Goal: Use online tool/utility: Utilize a website feature to perform a specific function

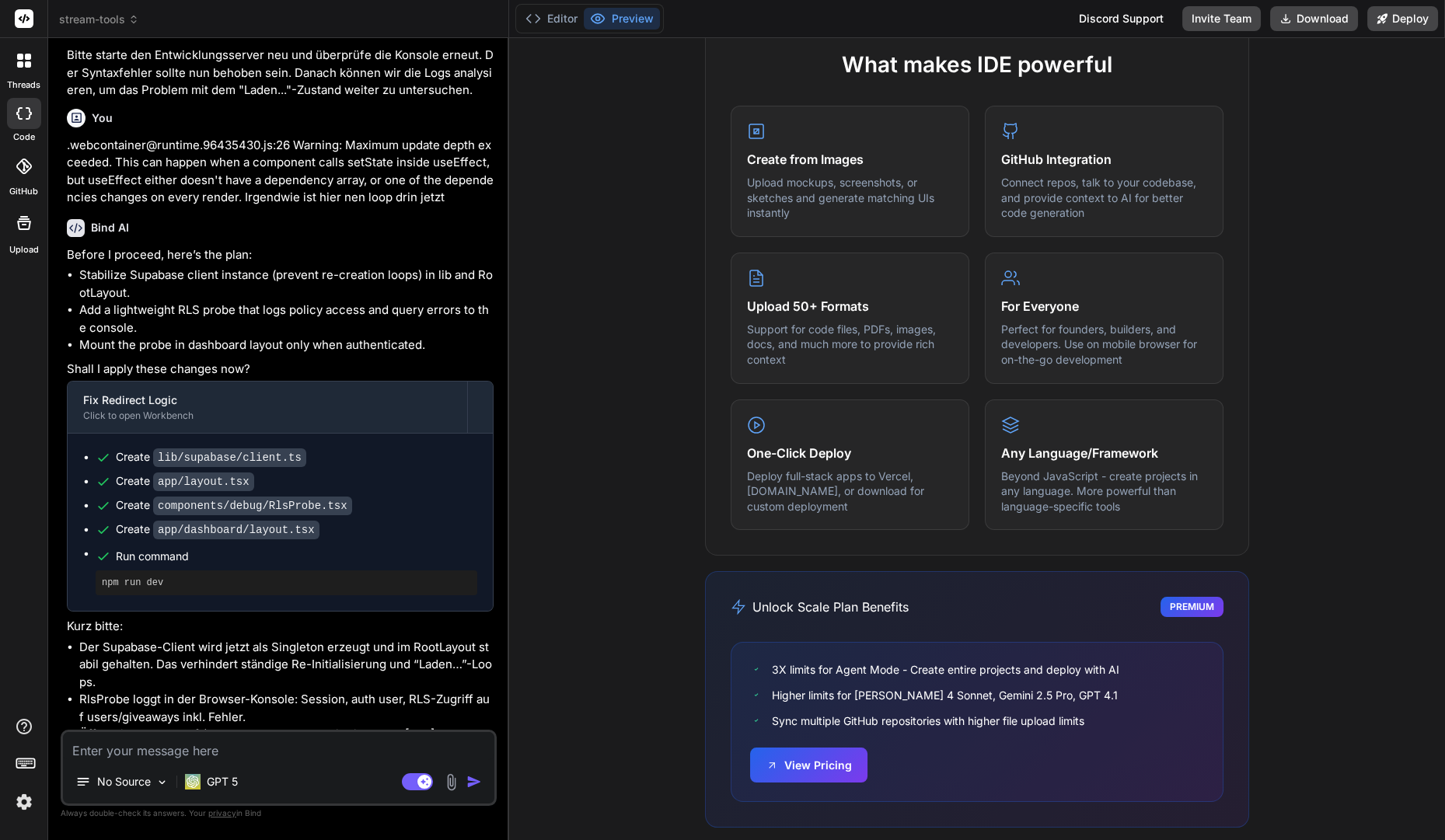
scroll to position [746, 0]
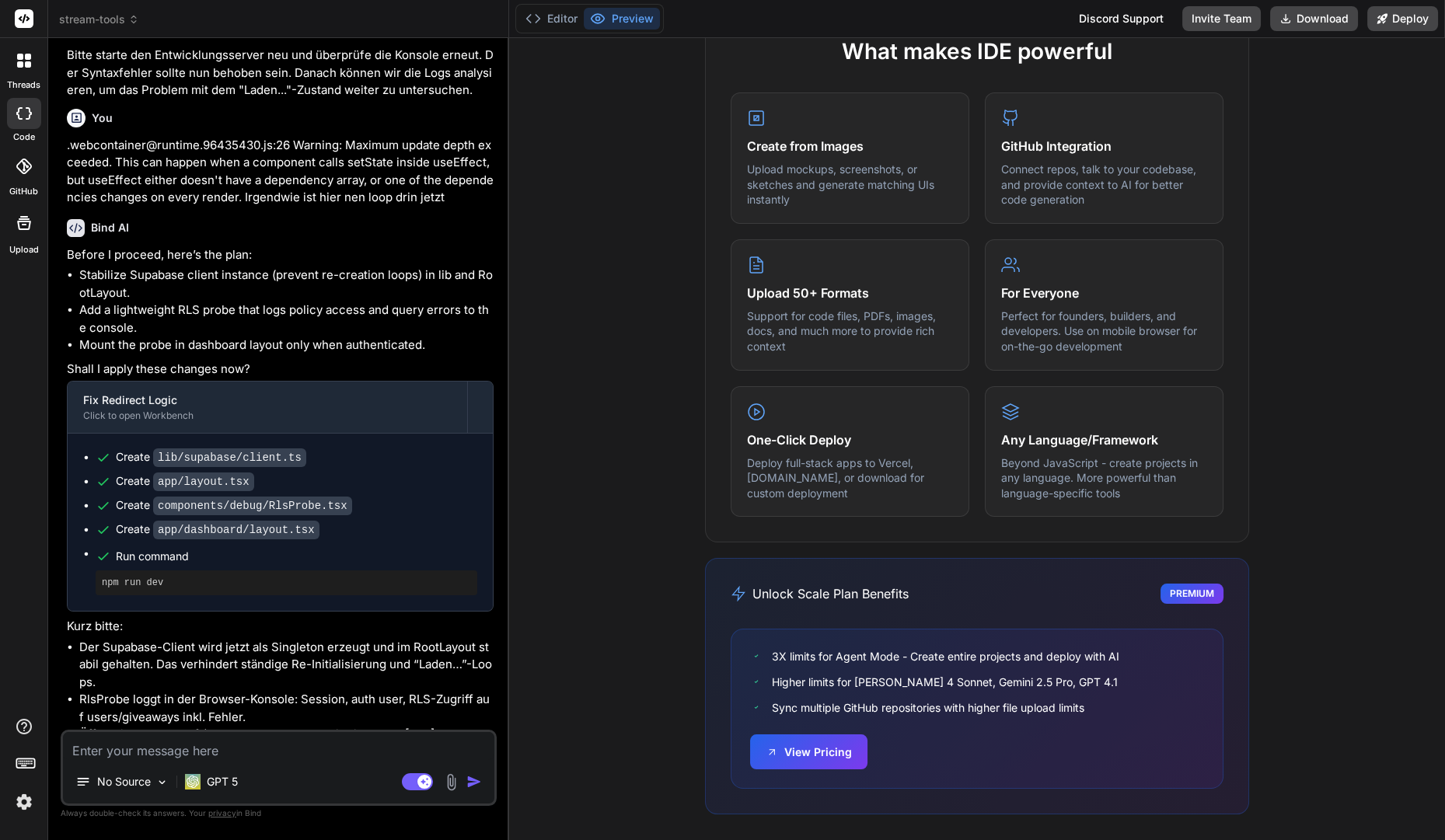
click at [30, 55] on icon at bounding box center [28, 57] width 7 height 7
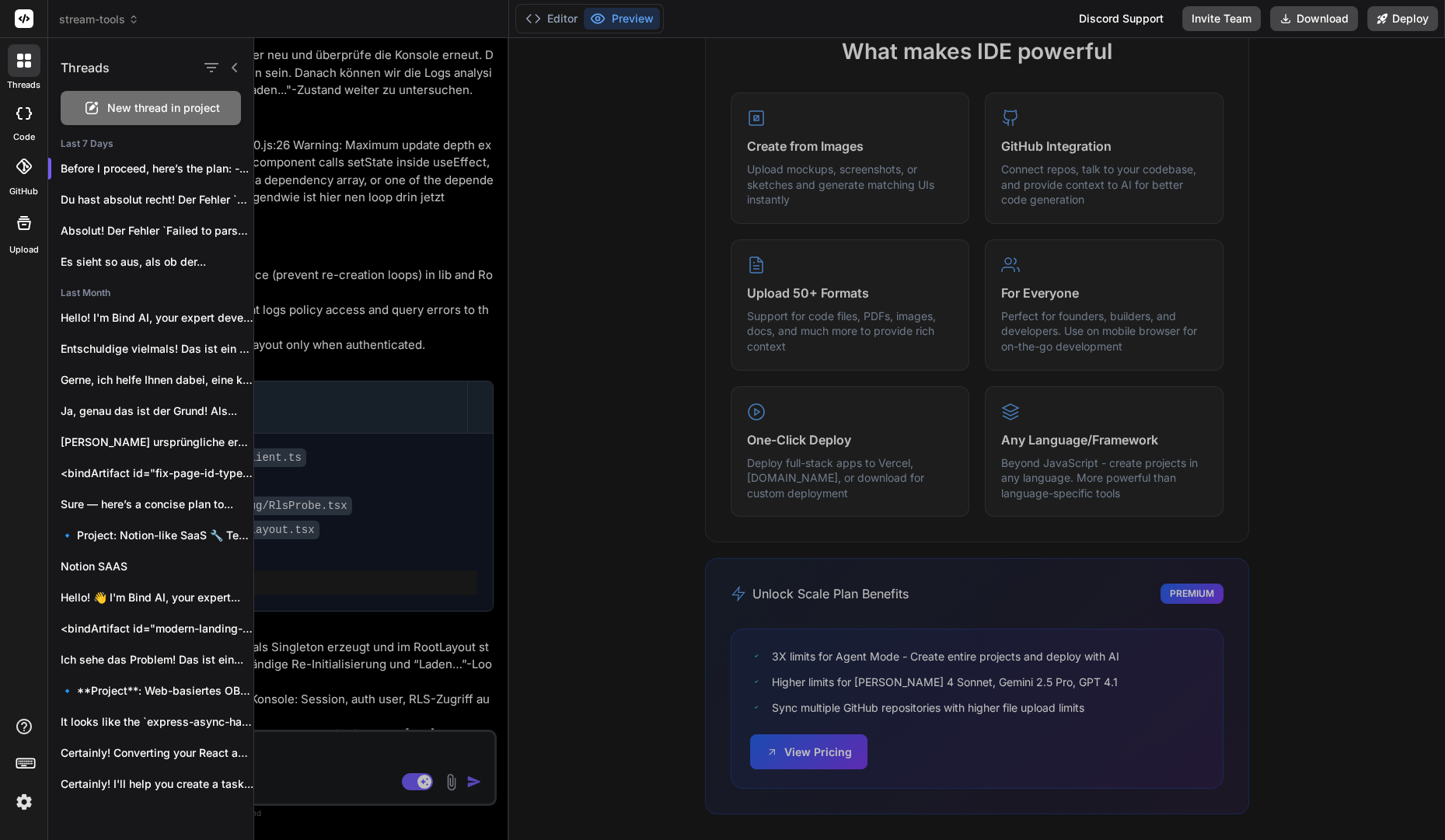
click at [188, 108] on span "New thread in project" at bounding box center [163, 108] width 113 height 16
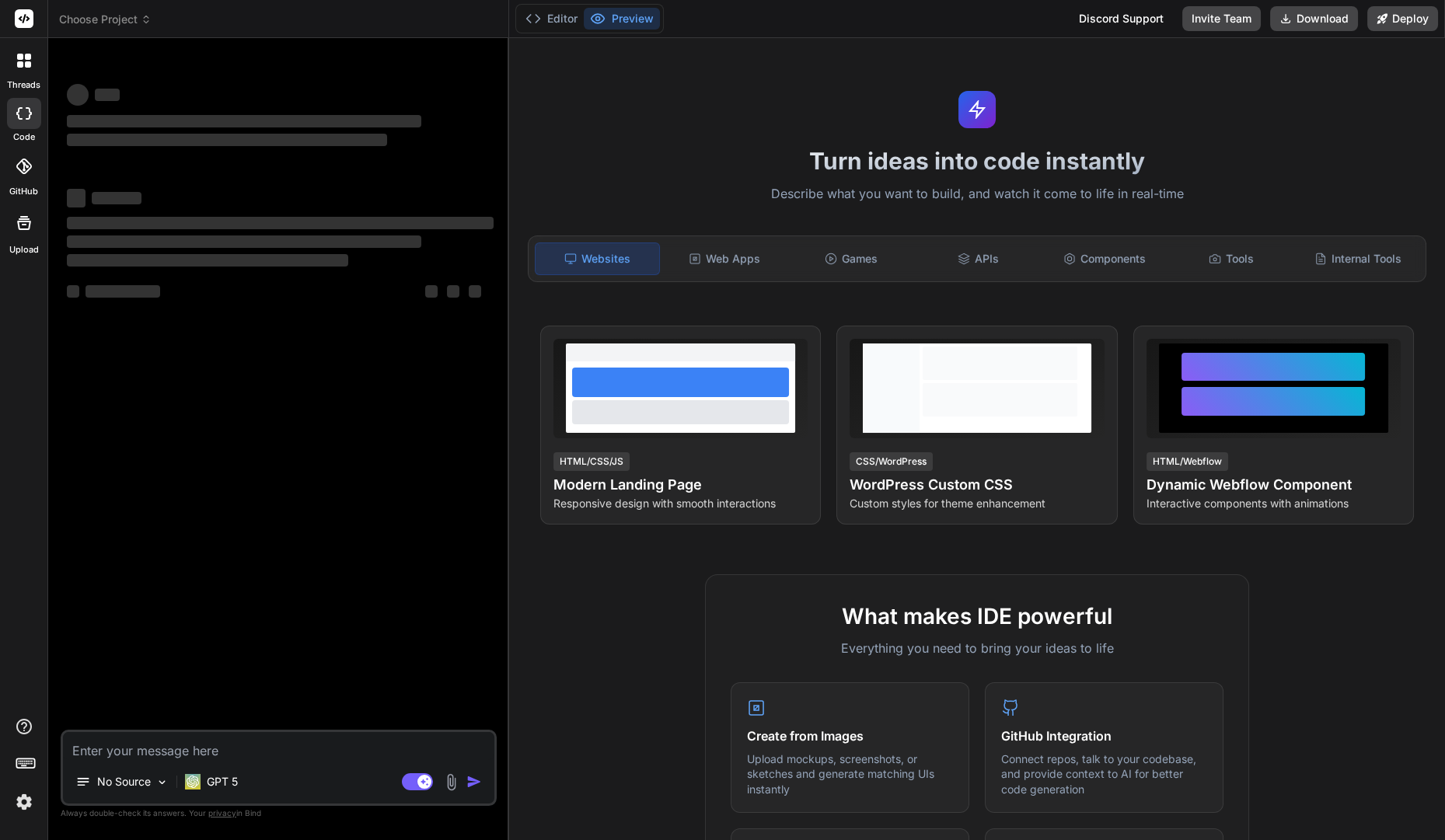
click at [94, 15] on span "Choose Project" at bounding box center [104, 20] width 92 height 16
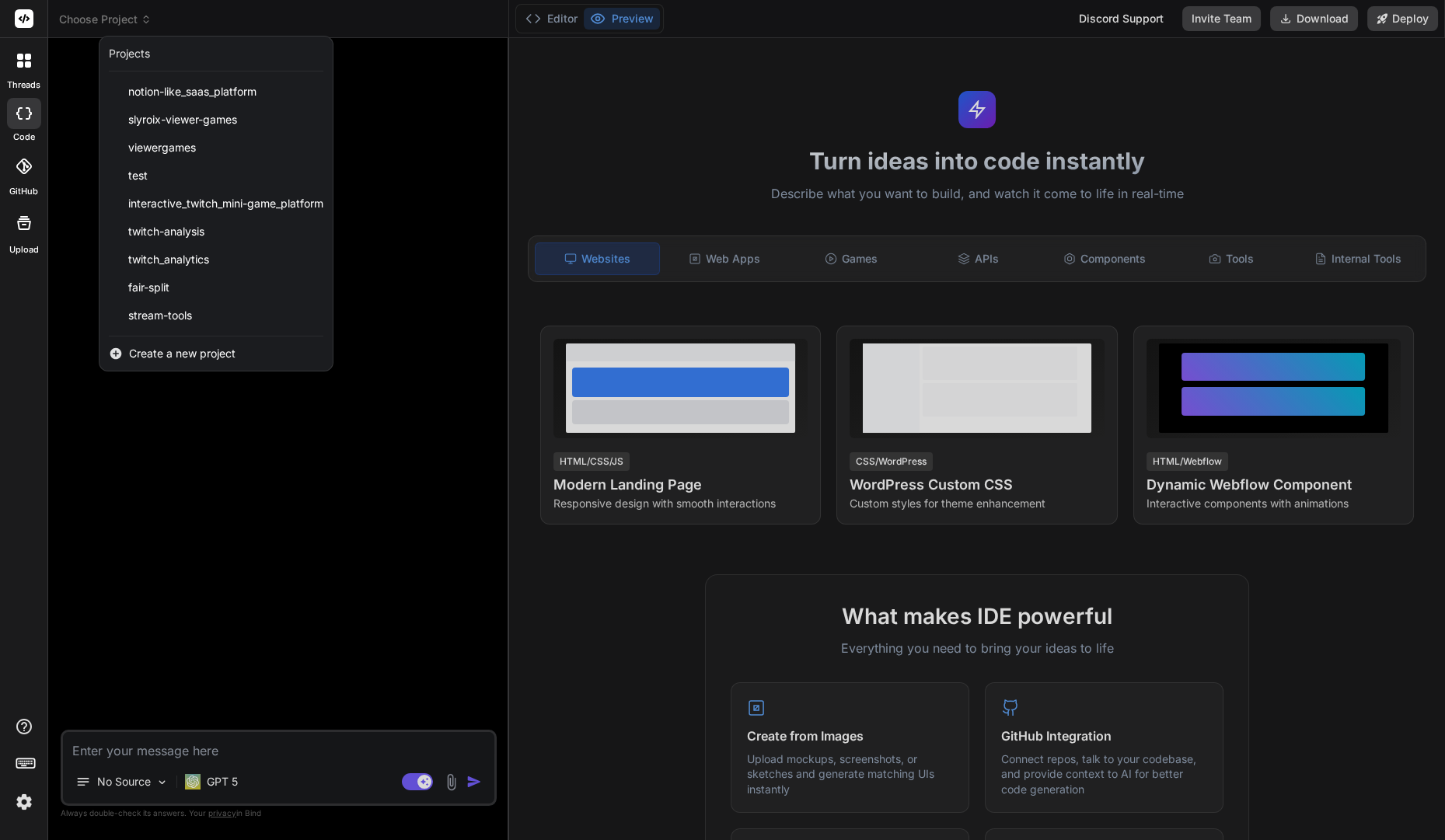
click at [90, 16] on div at bounding box center [722, 420] width 1445 height 840
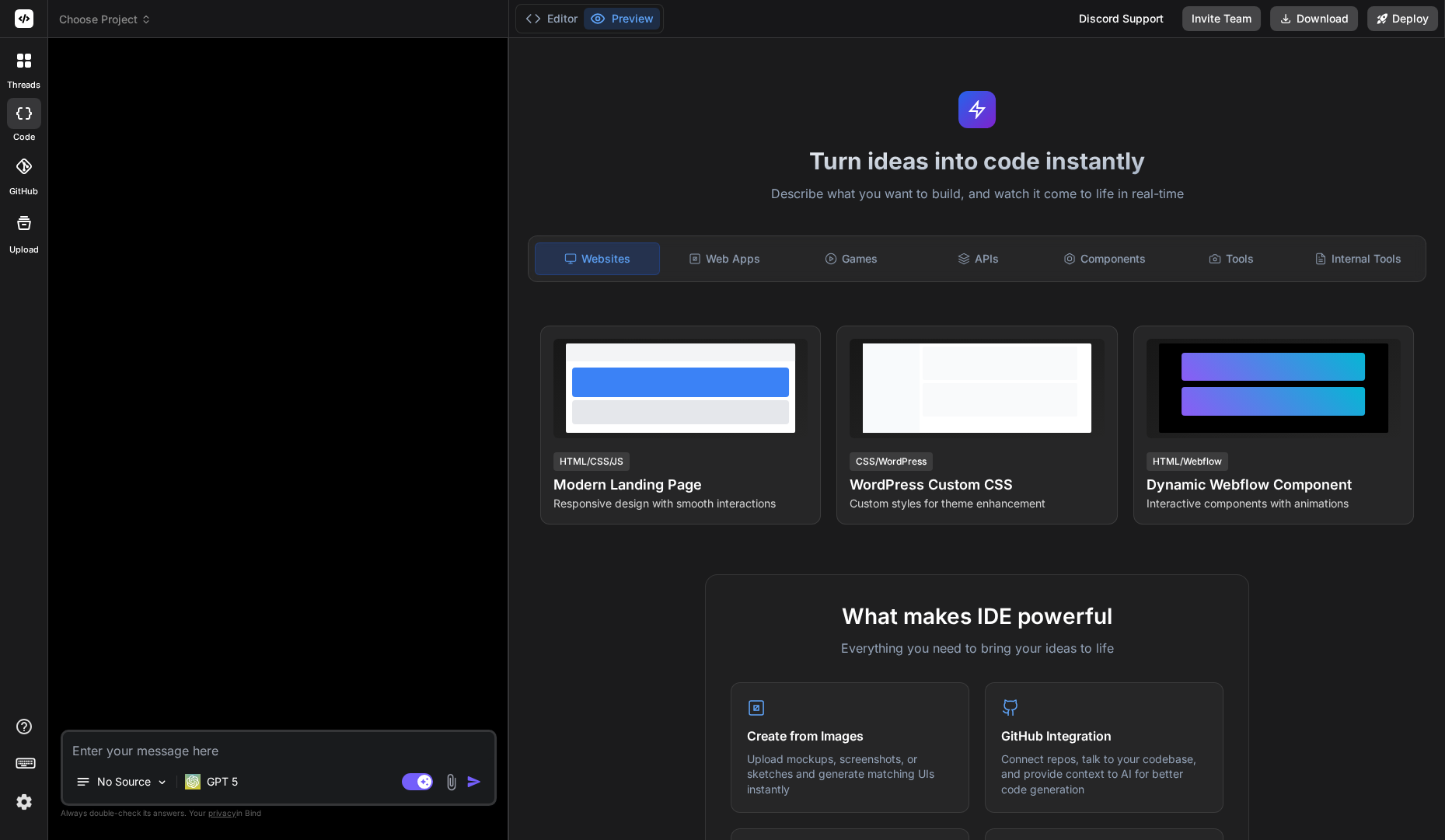
click at [120, 22] on span "Choose Project" at bounding box center [104, 20] width 92 height 16
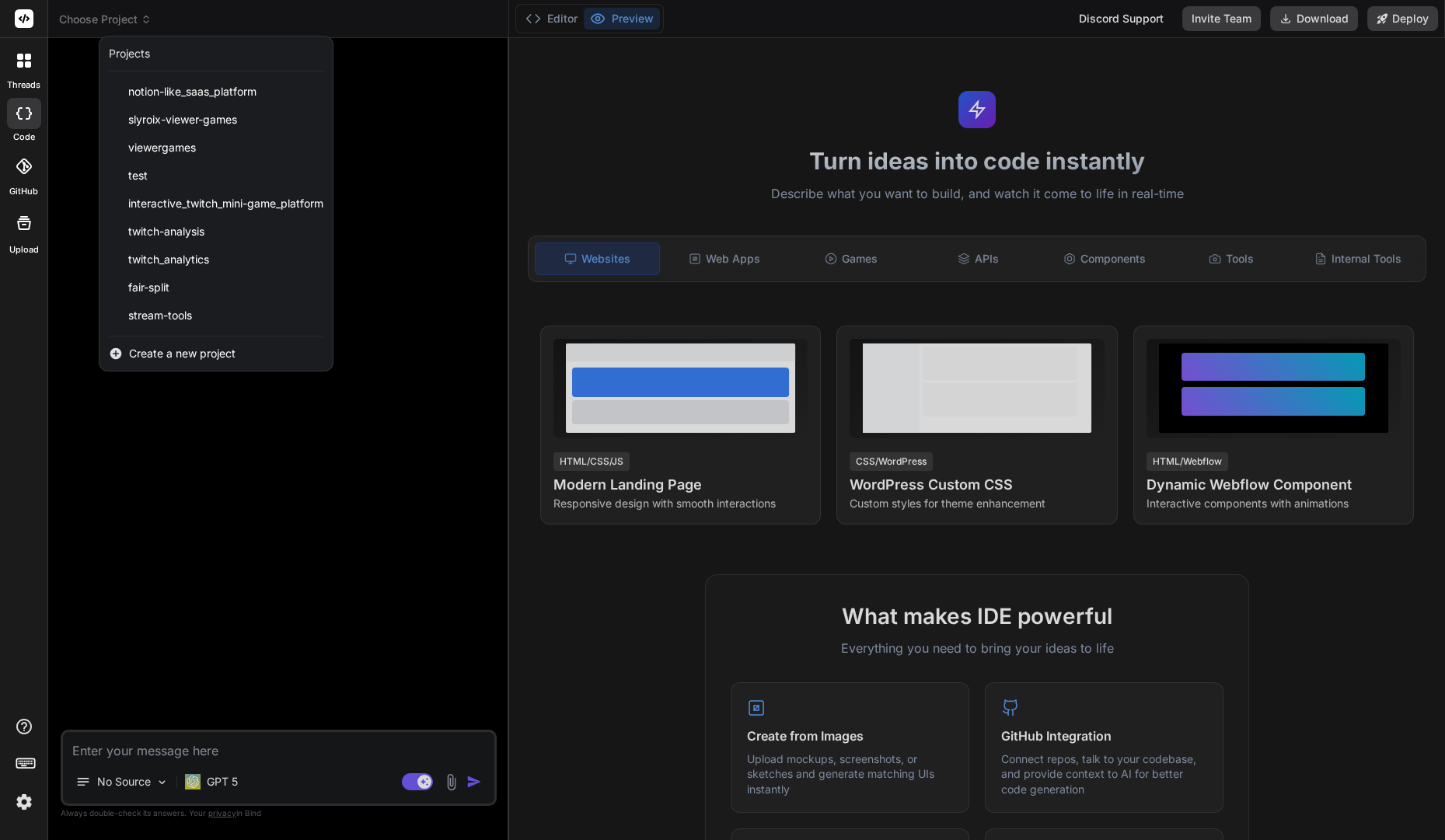
click at [698, 260] on div at bounding box center [722, 420] width 1445 height 840
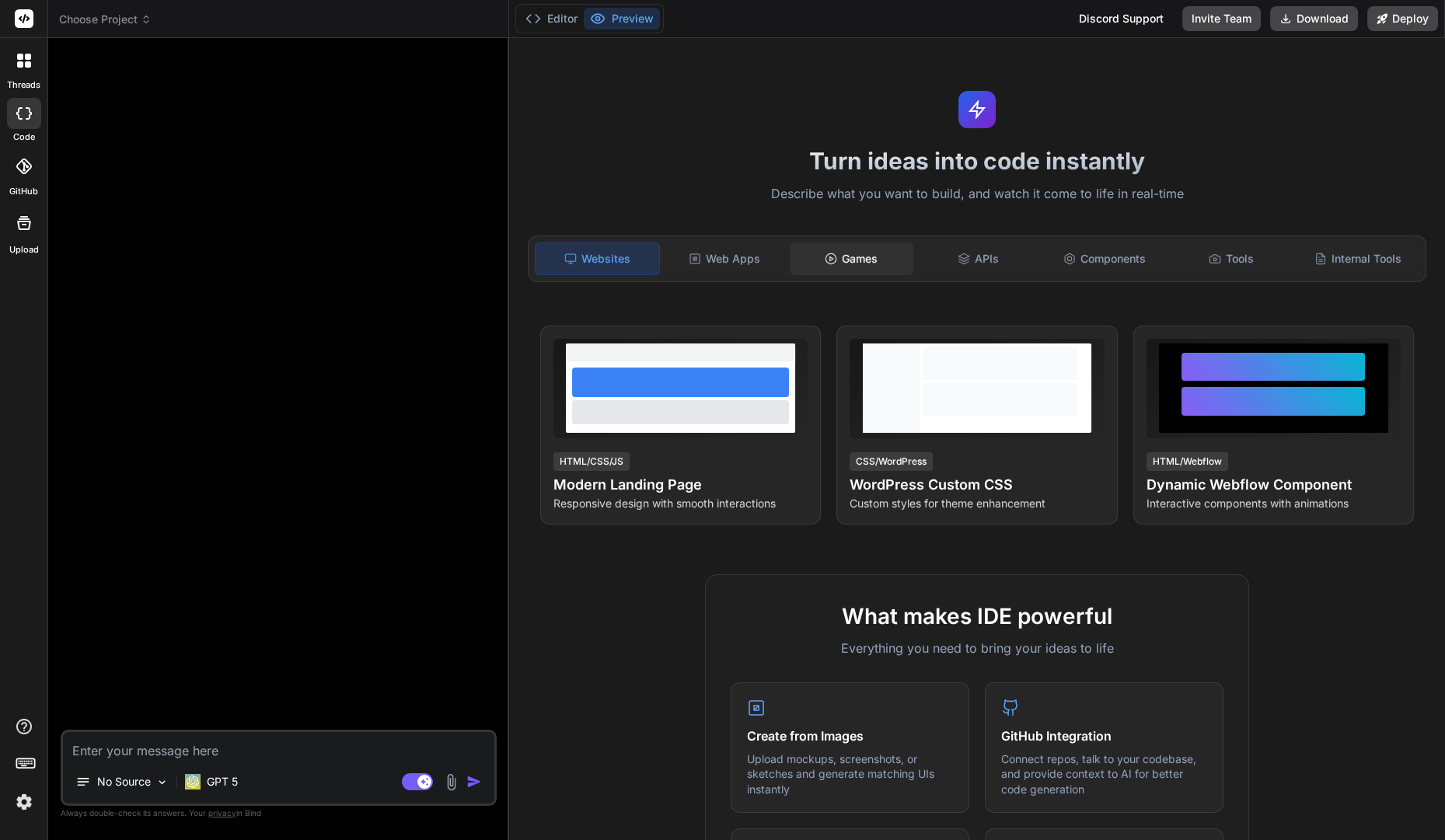
click at [876, 270] on div "Games" at bounding box center [852, 258] width 124 height 33
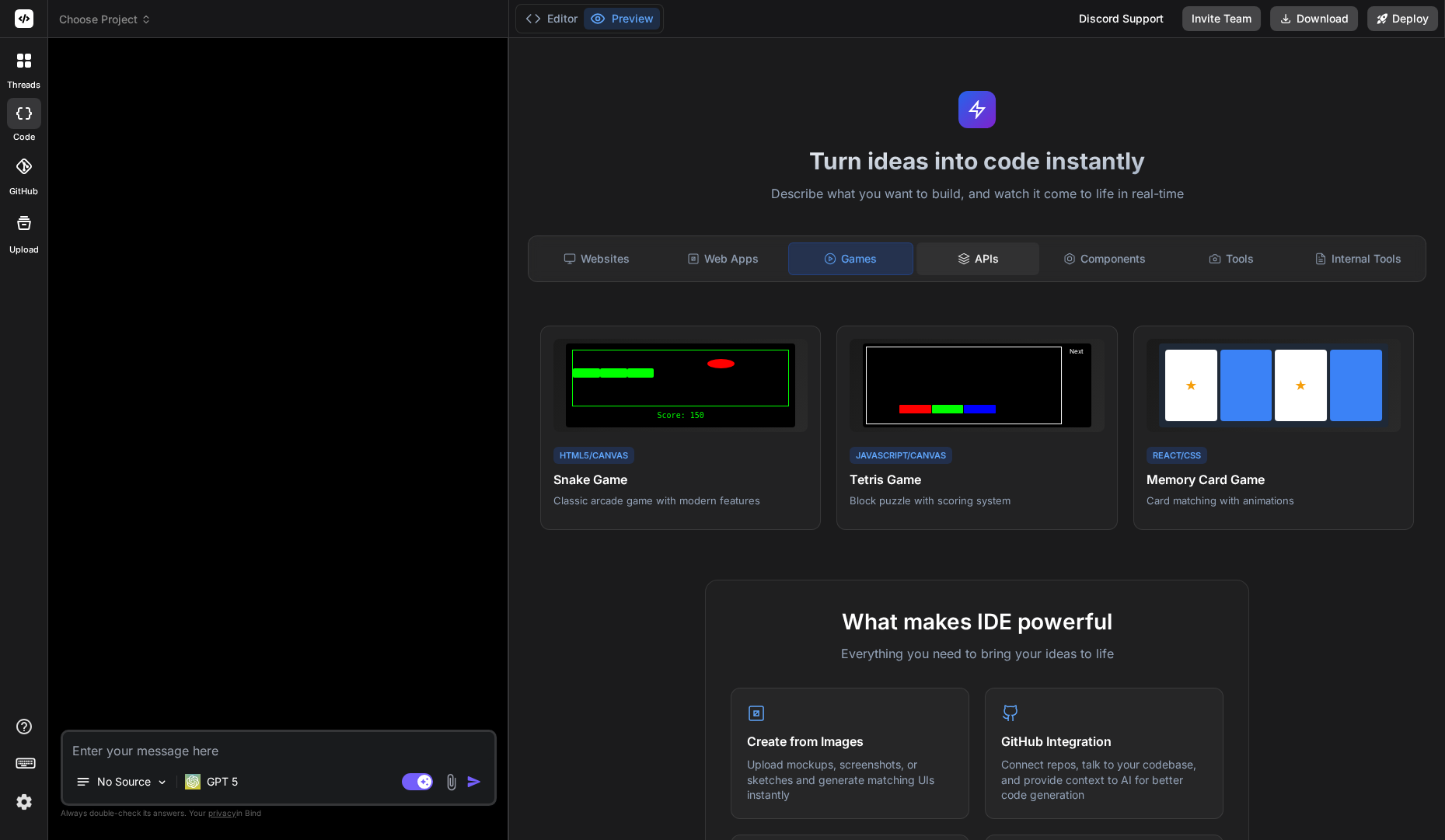
click at [963, 248] on div "APIs" at bounding box center [978, 258] width 124 height 33
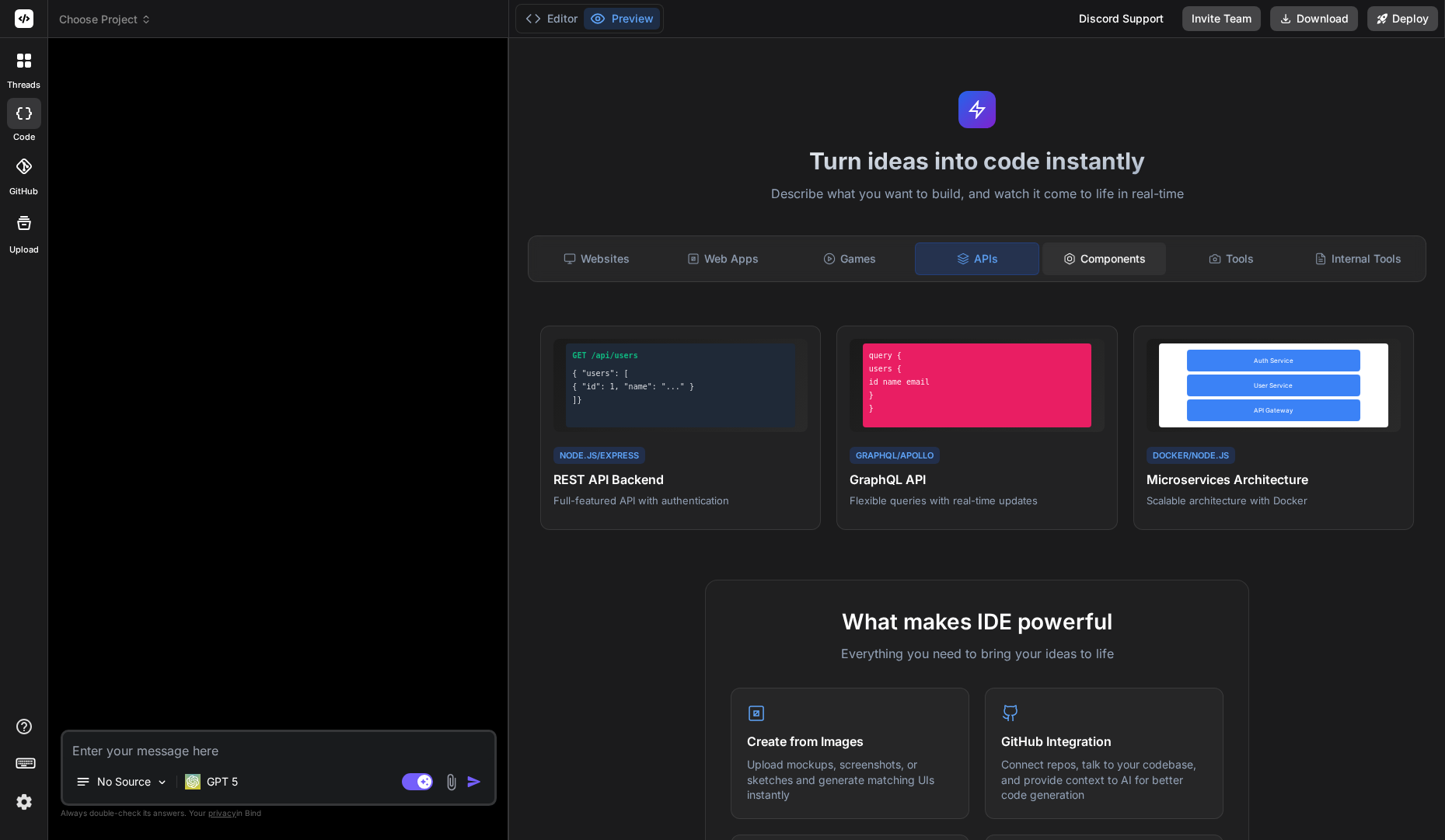
click at [1094, 265] on div "Components" at bounding box center [1104, 258] width 124 height 33
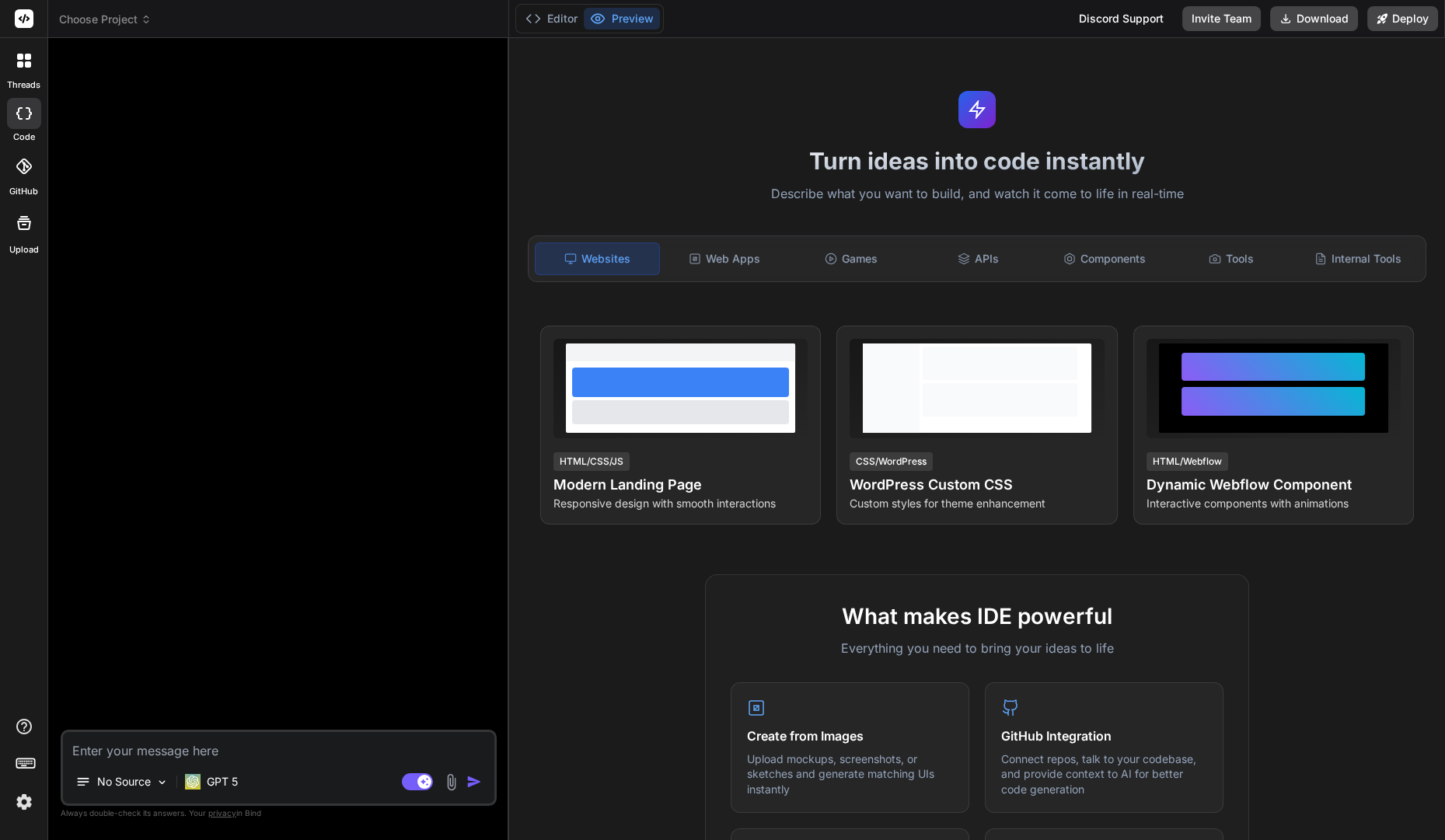
click at [222, 757] on textarea at bounding box center [279, 746] width 431 height 28
click at [239, 780] on div "GPT 5" at bounding box center [211, 781] width 65 height 31
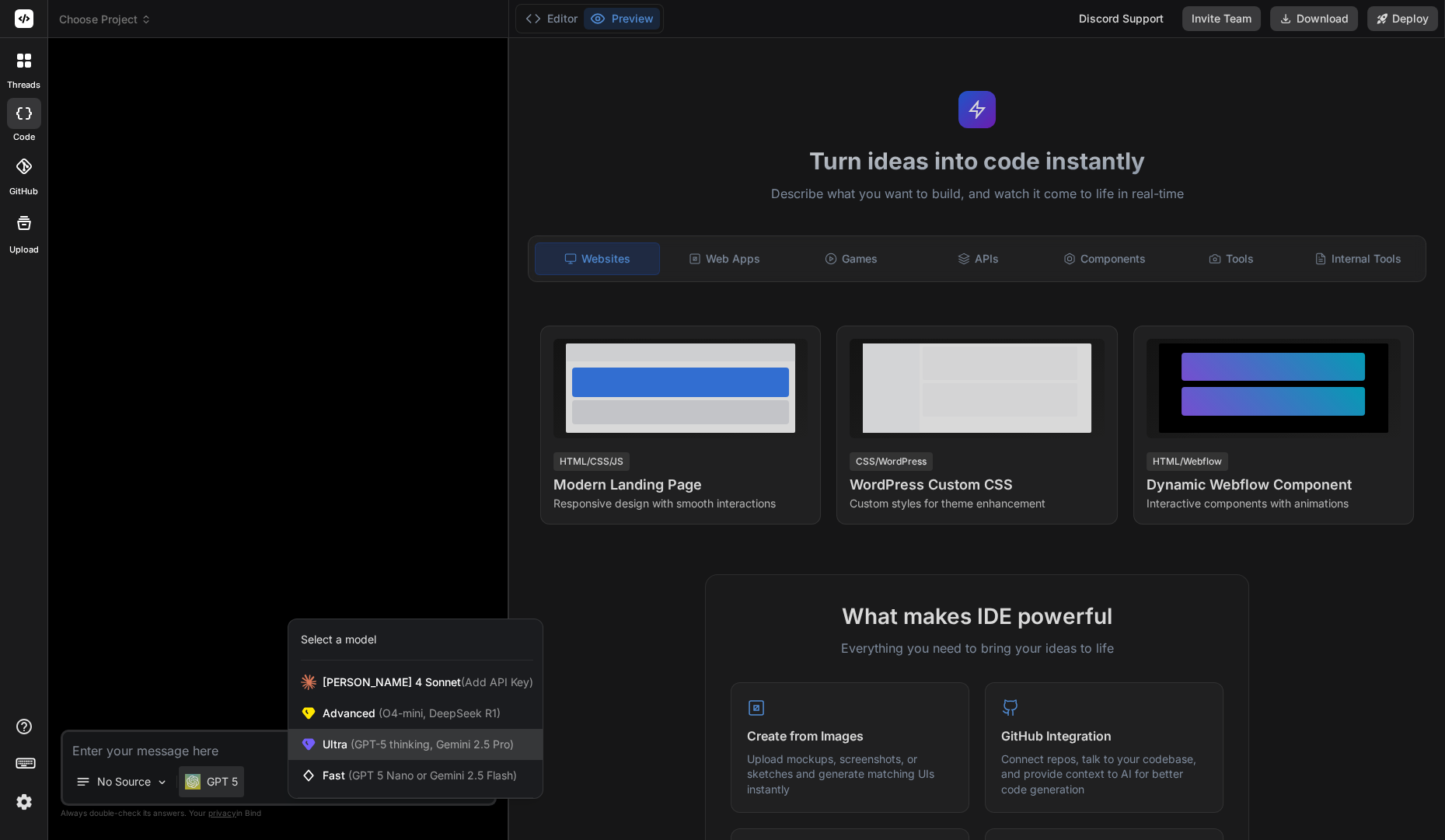
click at [399, 737] on span "Ultra (GPT-5 thinking, Gemini 2.5 Pro)" at bounding box center [417, 744] width 191 height 16
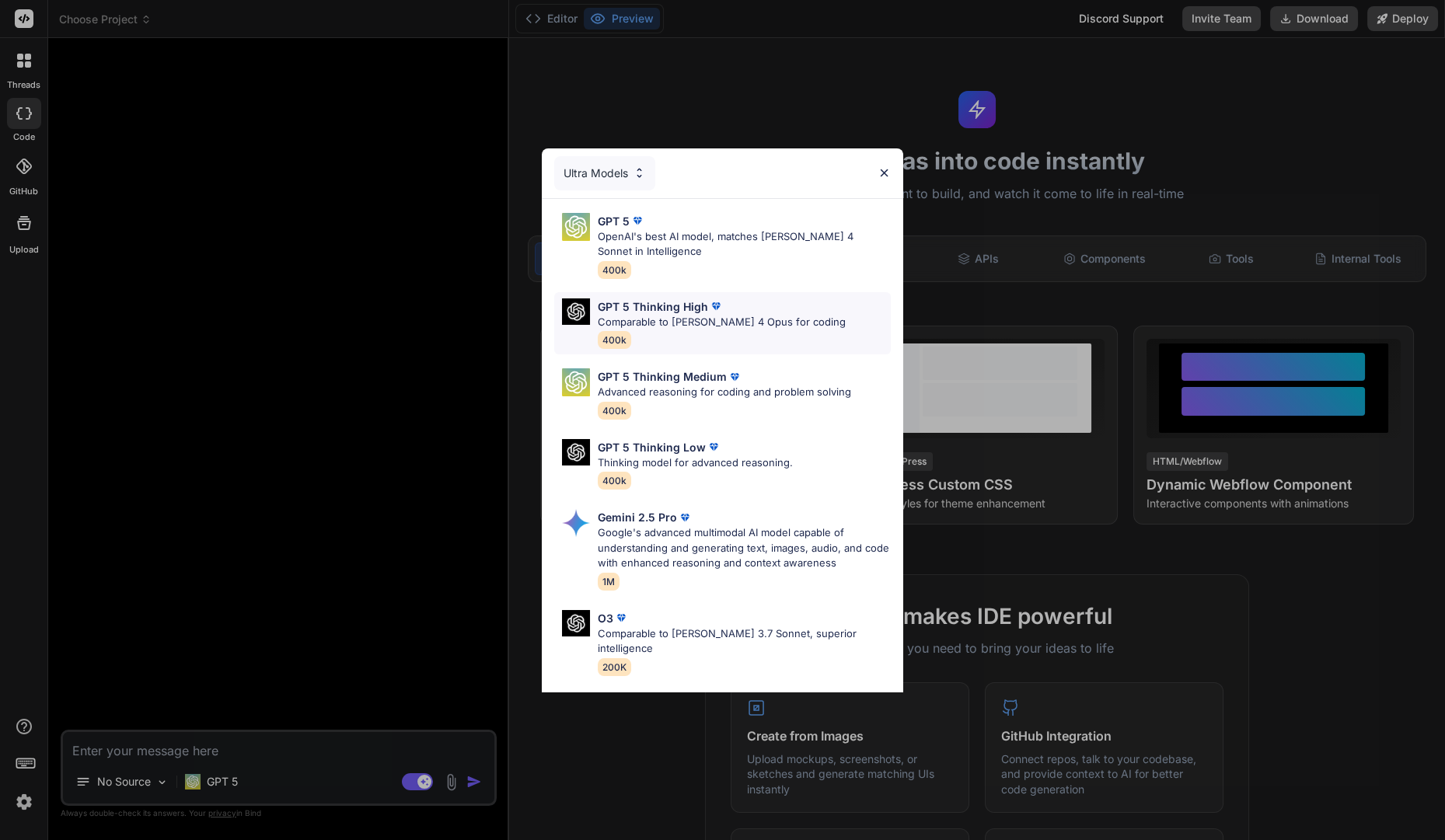
scroll to position [115, 0]
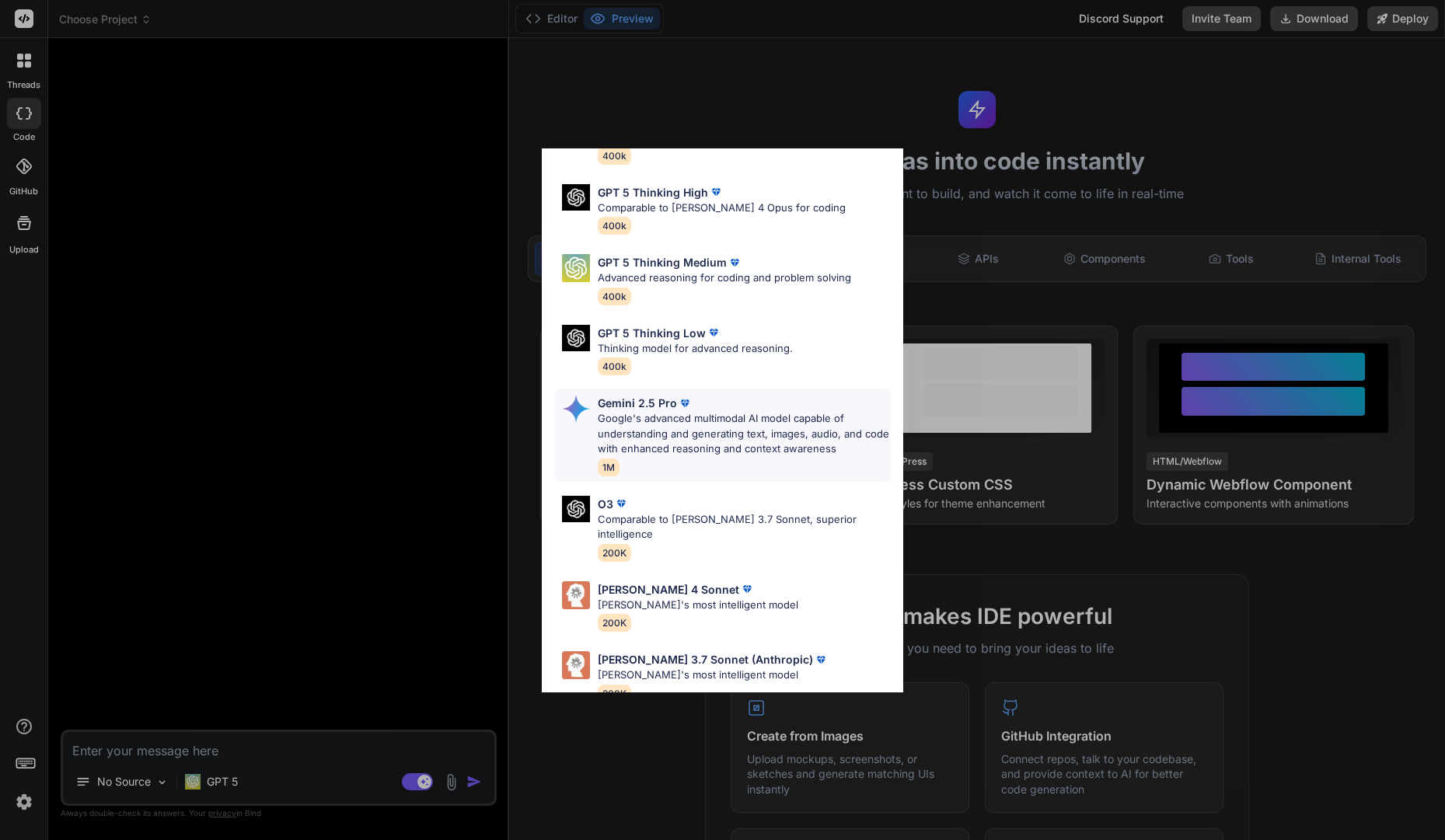
click at [700, 433] on p "Google's advanced multimodal AI model capable of understanding and generating t…" at bounding box center [744, 433] width 293 height 46
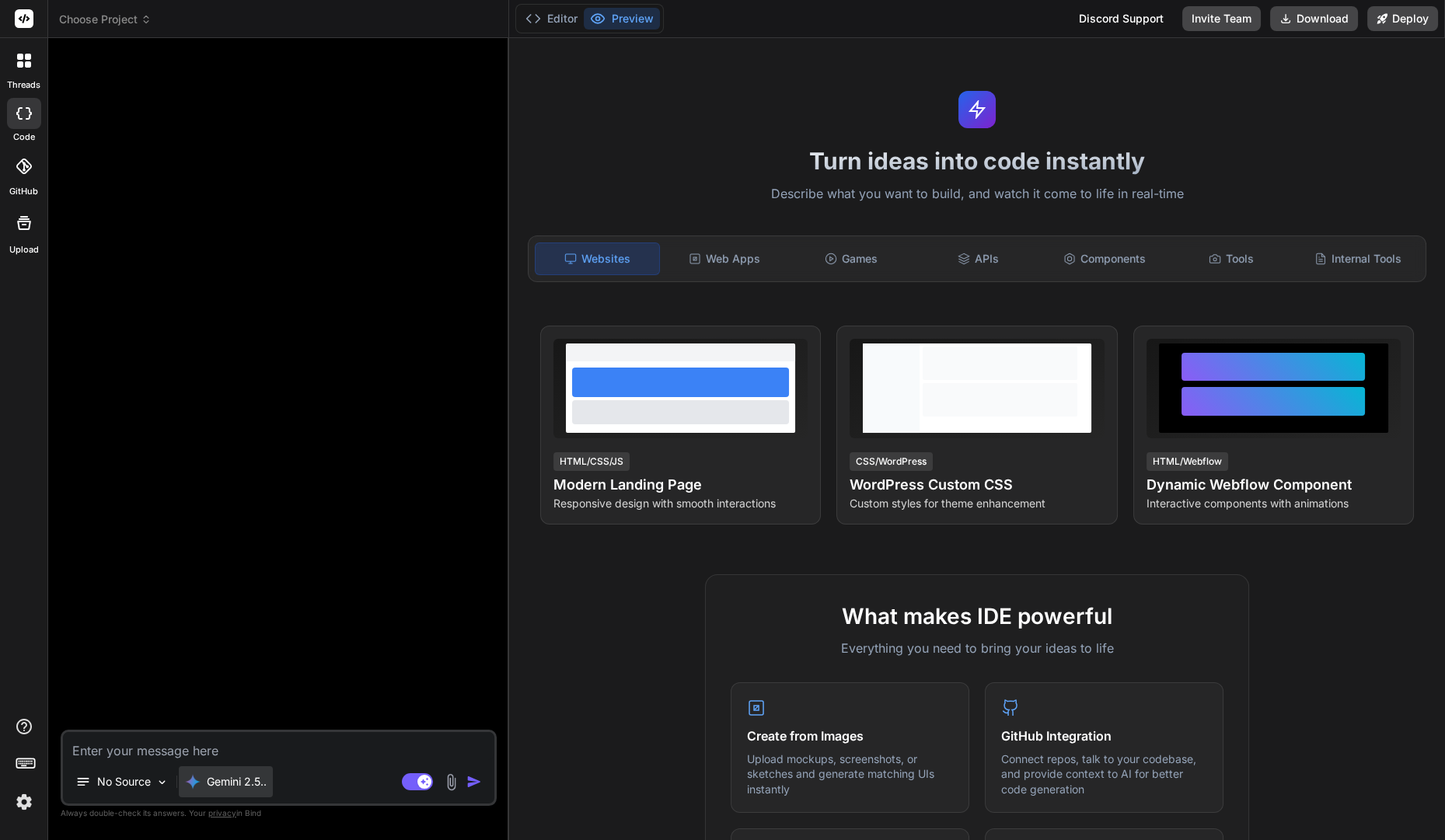
click at [272, 766] on div "Gemini 2.5.." at bounding box center [225, 781] width 94 height 31
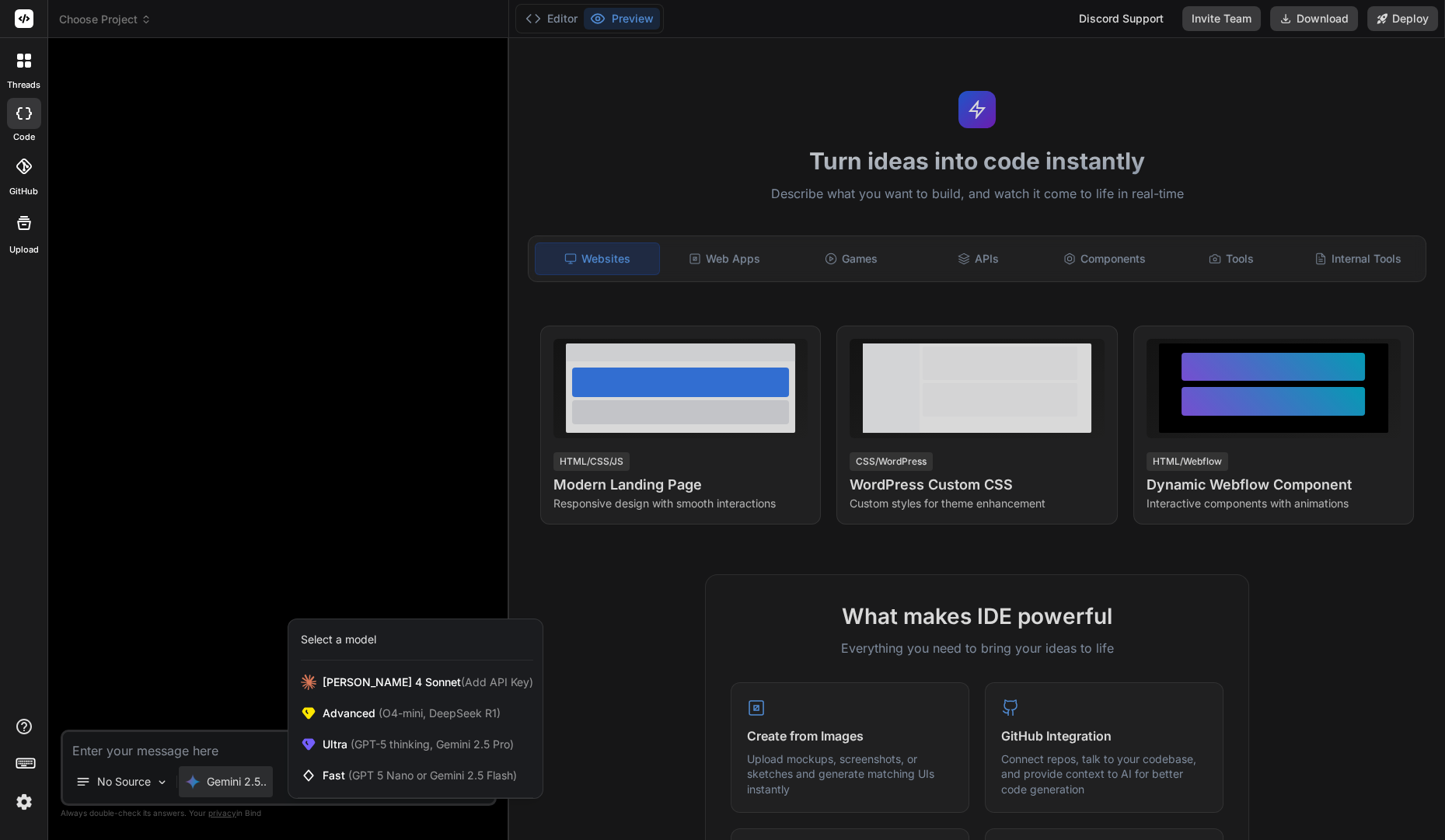
click at [258, 750] on div at bounding box center [722, 420] width 1445 height 840
type textarea "x"
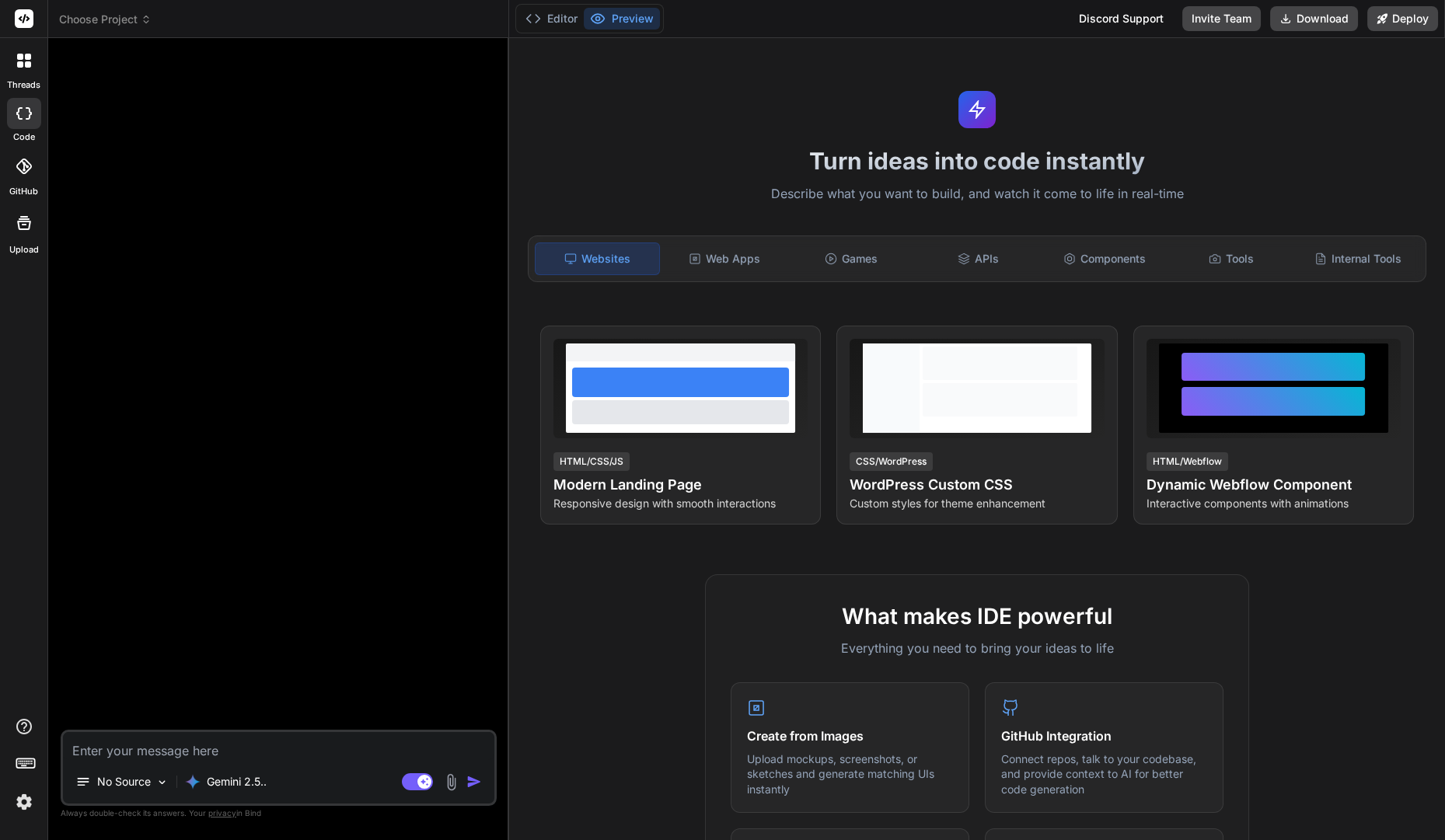
click at [258, 750] on textarea at bounding box center [279, 746] width 431 height 28
click at [730, 264] on div "Web Apps" at bounding box center [725, 258] width 124 height 33
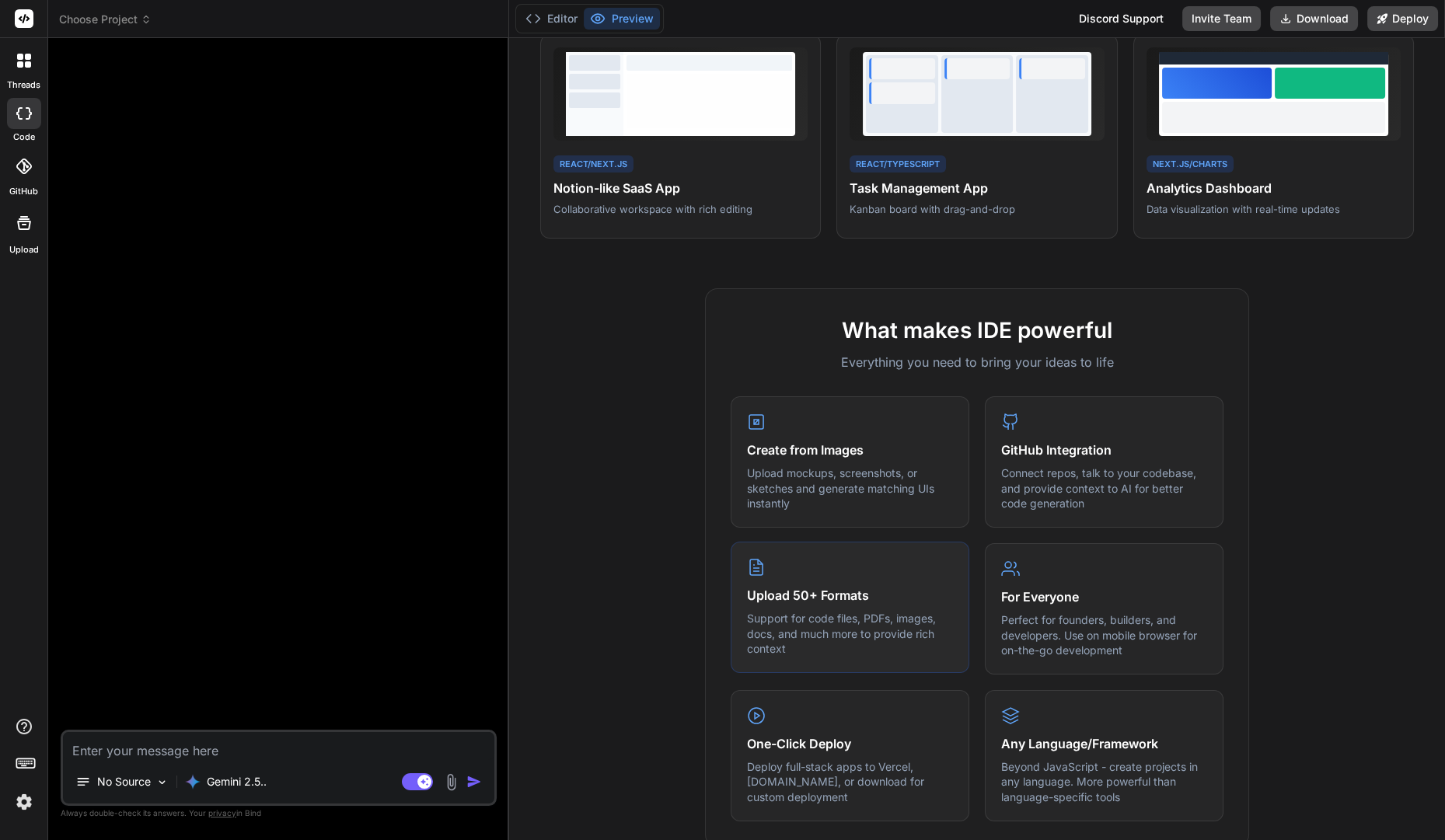
scroll to position [0, 0]
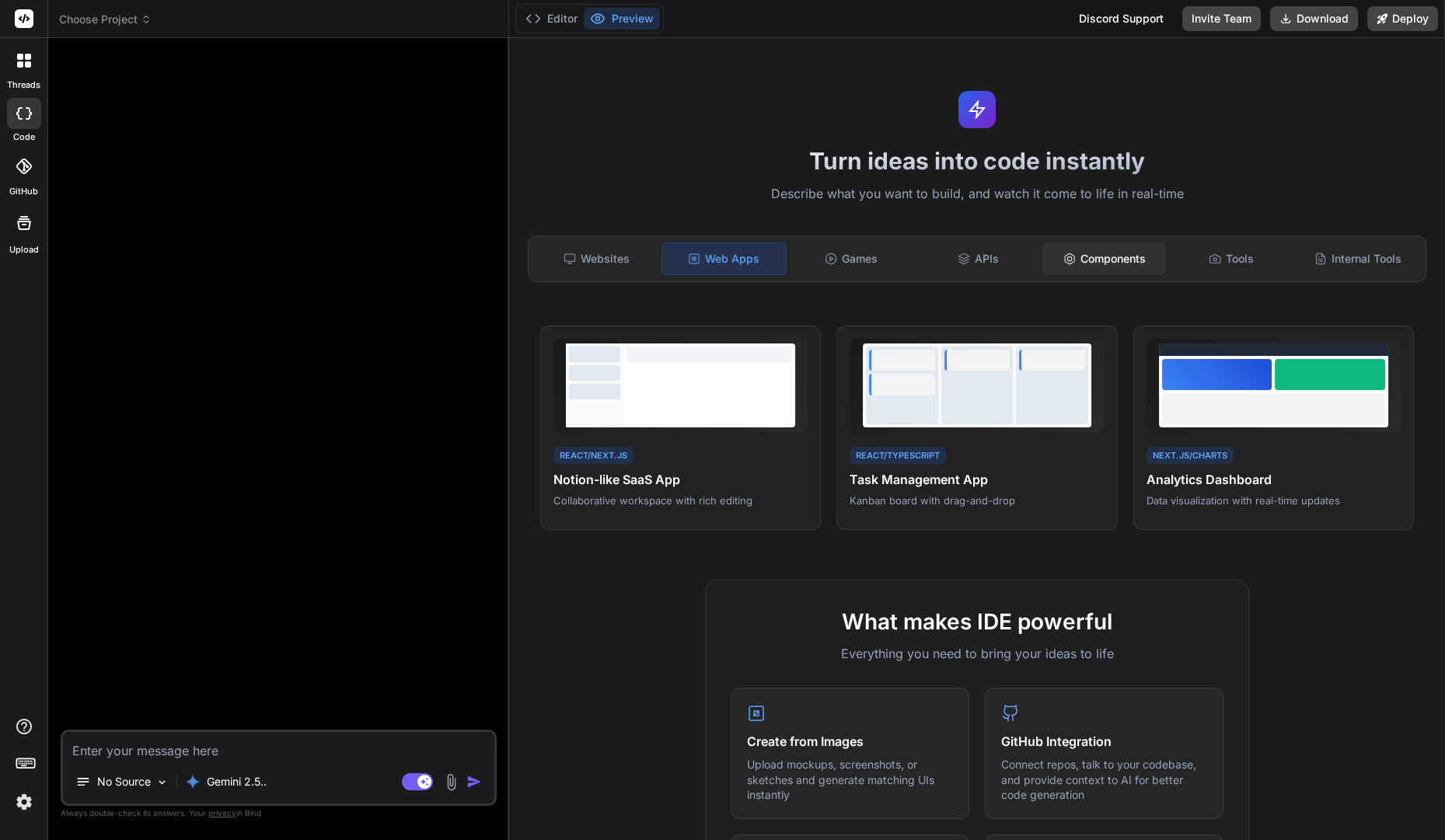
click at [1084, 256] on div "Components" at bounding box center [1104, 258] width 124 height 33
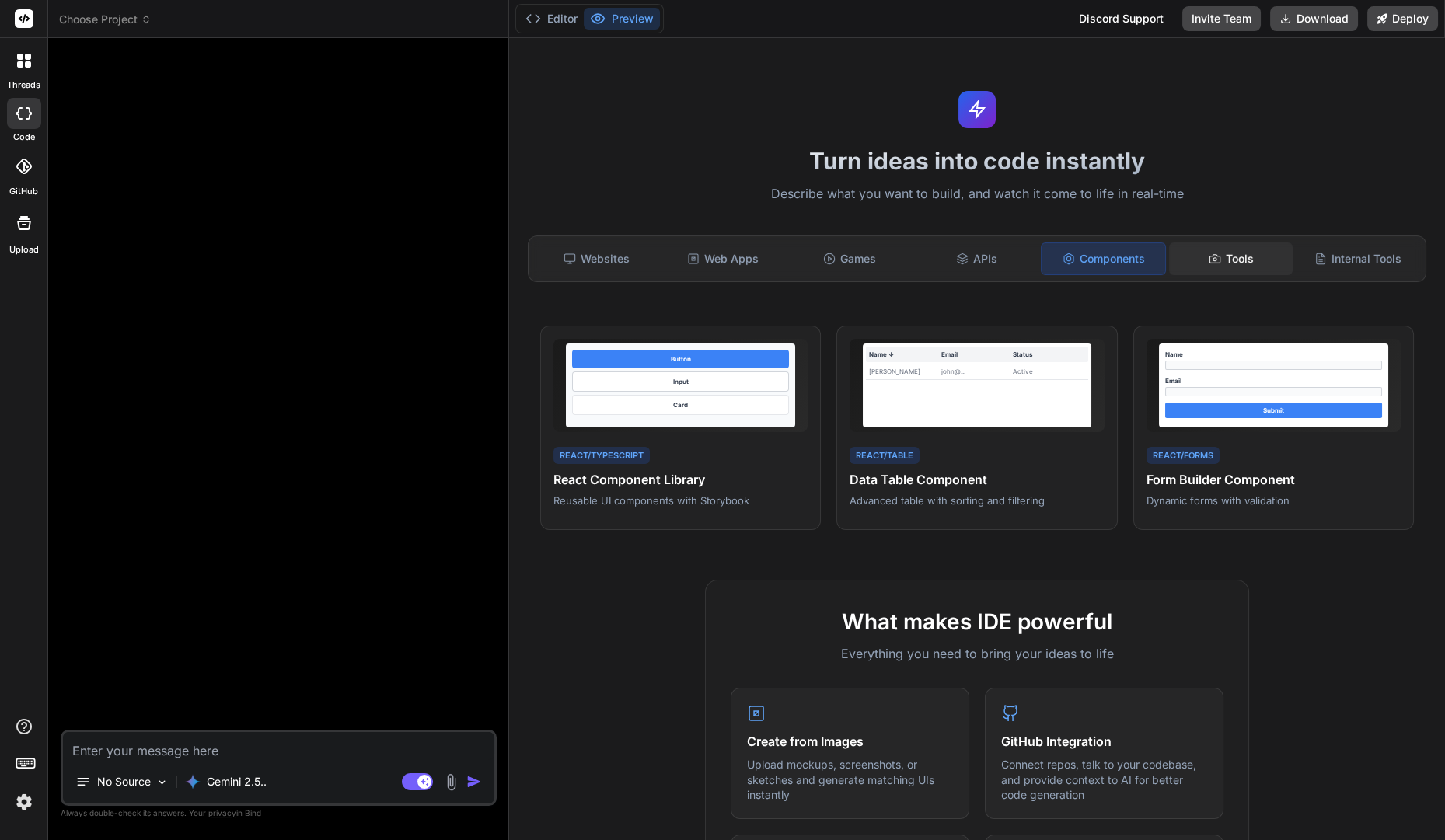
click at [1198, 253] on div "Tools" at bounding box center [1231, 258] width 124 height 33
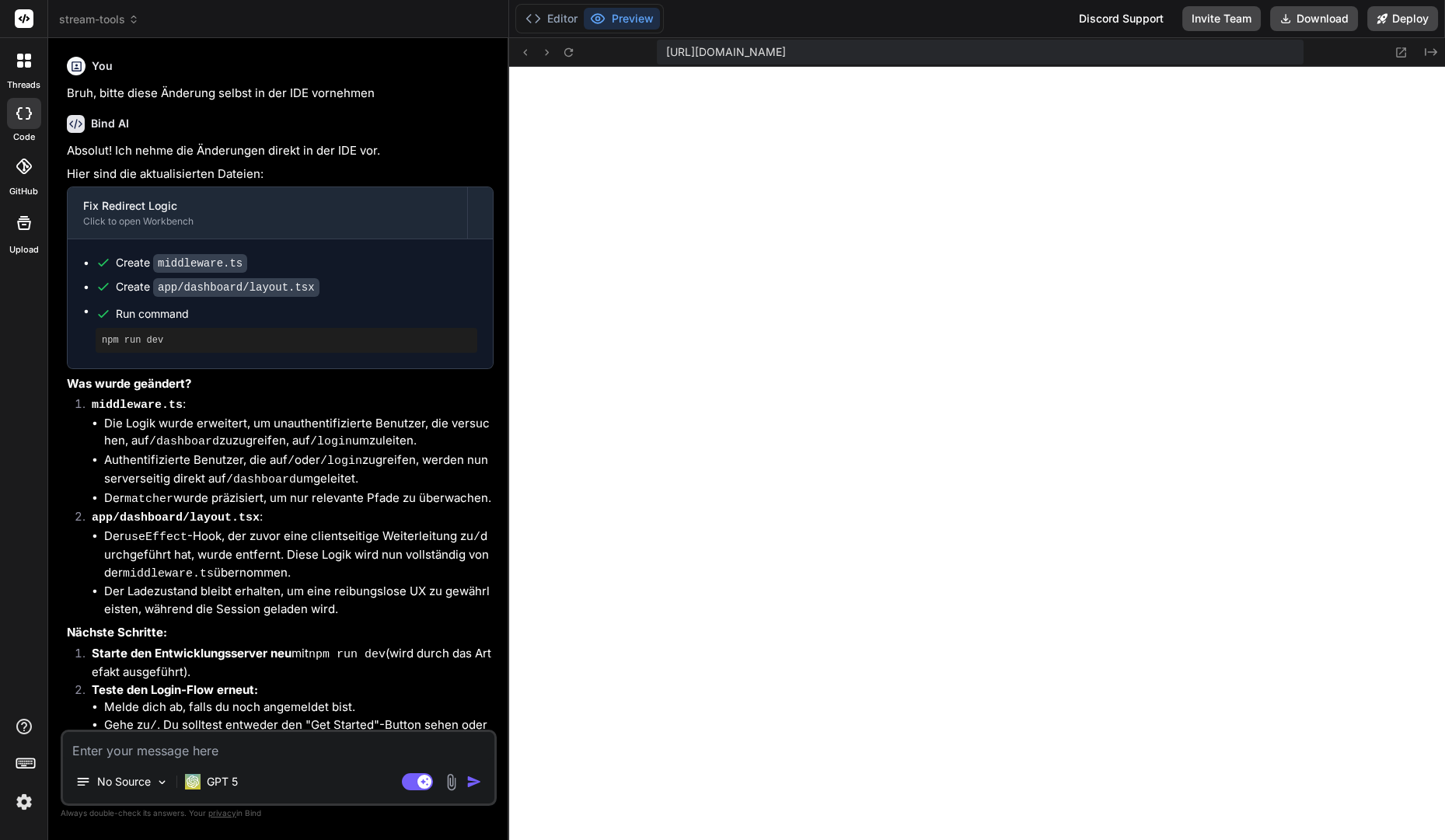
scroll to position [763, 0]
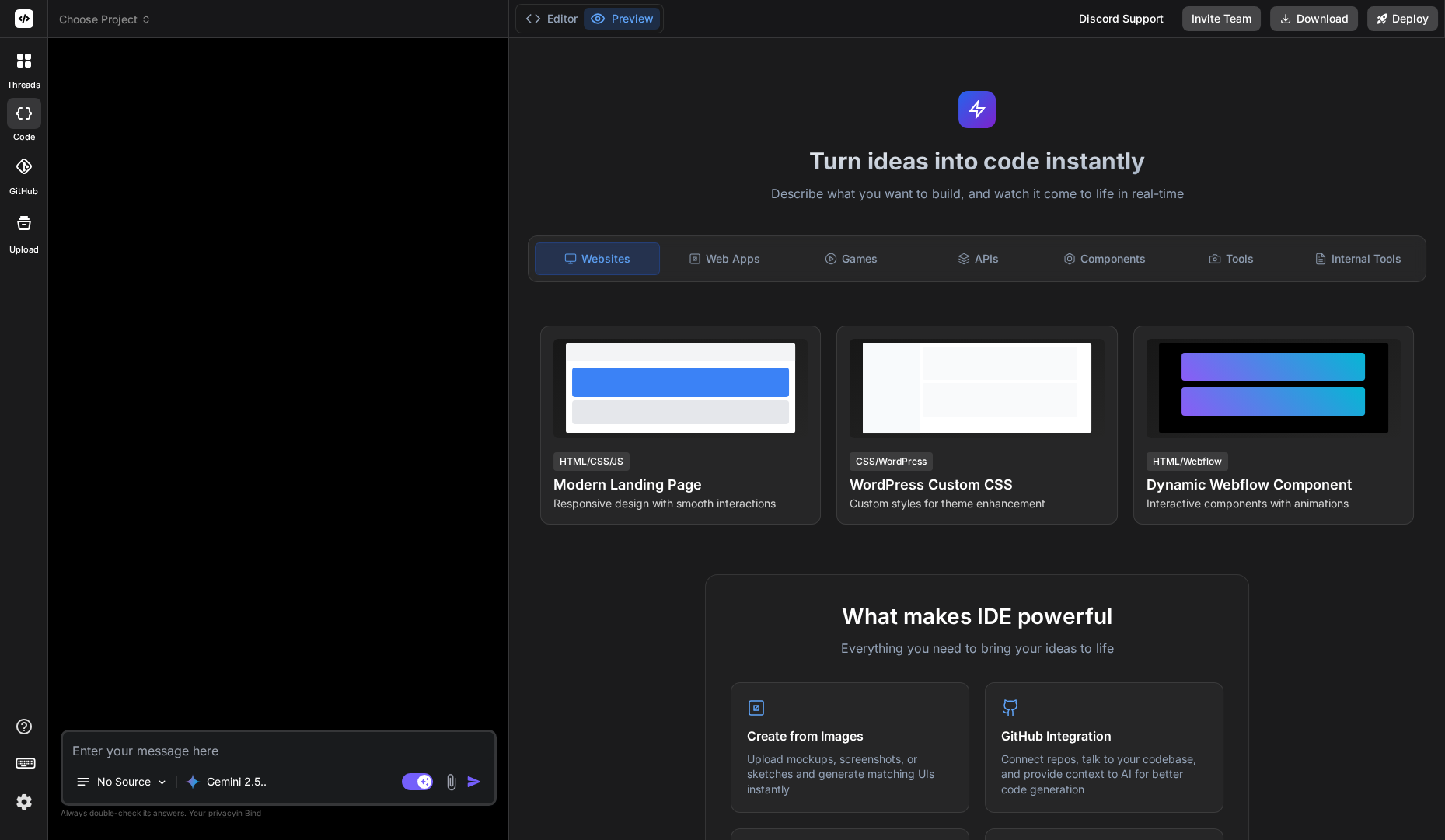
type textarea "x"
click at [827, 257] on icon at bounding box center [830, 258] width 12 height 12
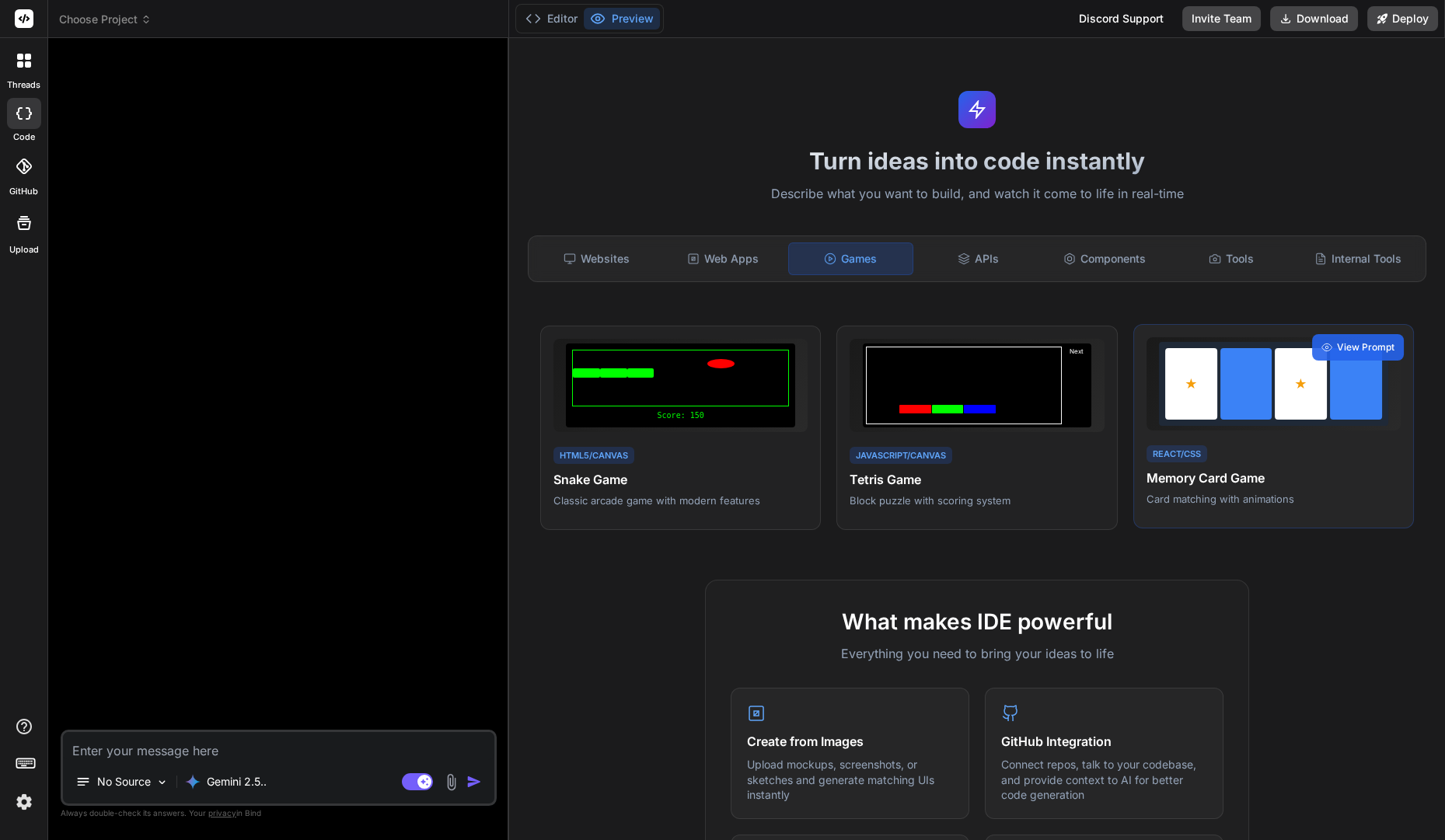
click at [1213, 387] on div at bounding box center [1192, 384] width 52 height 72
click at [1339, 351] on span "View Prompt" at bounding box center [1366, 347] width 58 height 14
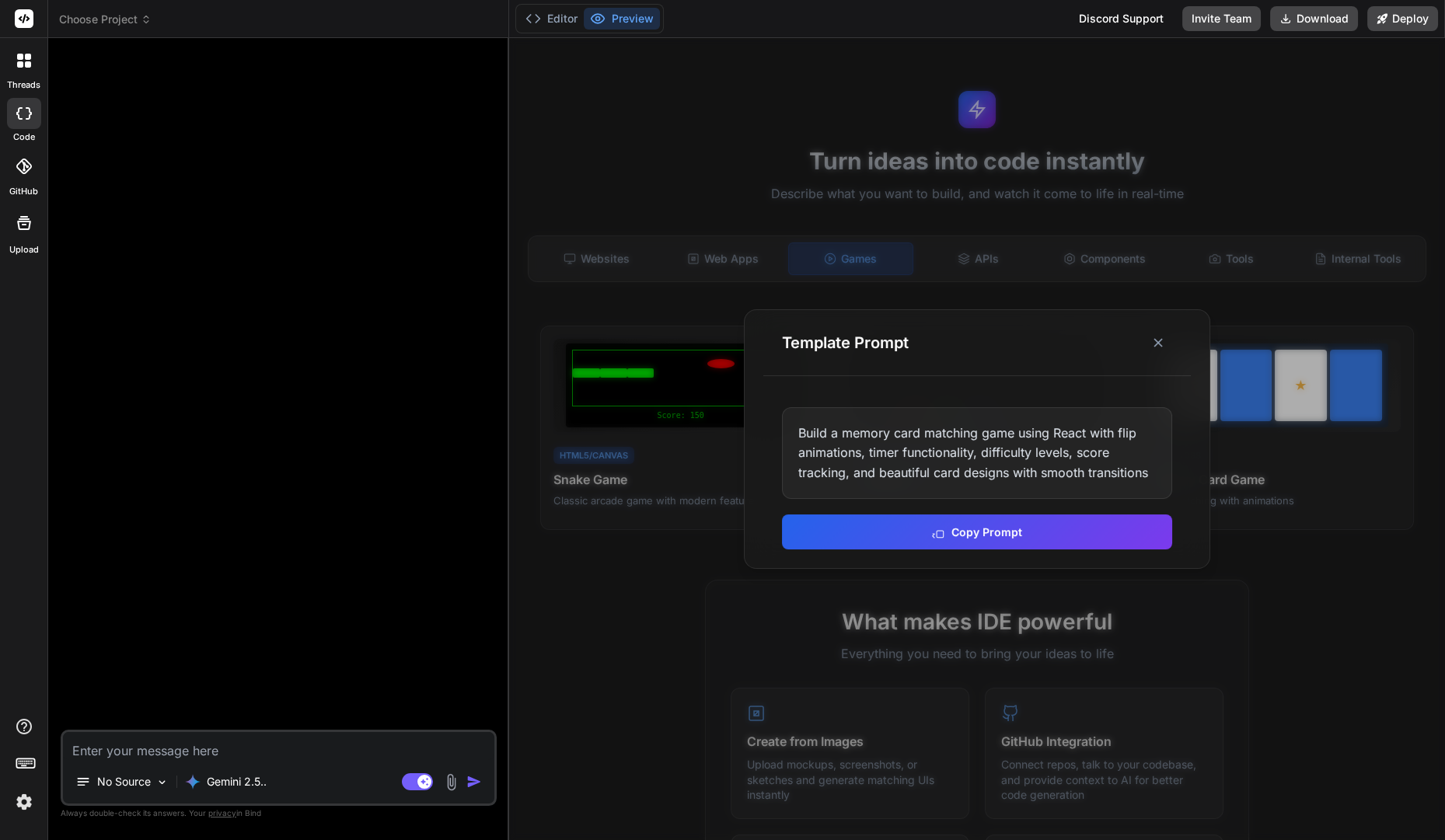
click at [926, 447] on div "Build a memory card matching game using React with flip animations, timer funct…" at bounding box center [976, 453] width 390 height 92
click at [961, 449] on div "Build a memory card matching game using React with flip animations, timer funct…" at bounding box center [976, 453] width 390 height 92
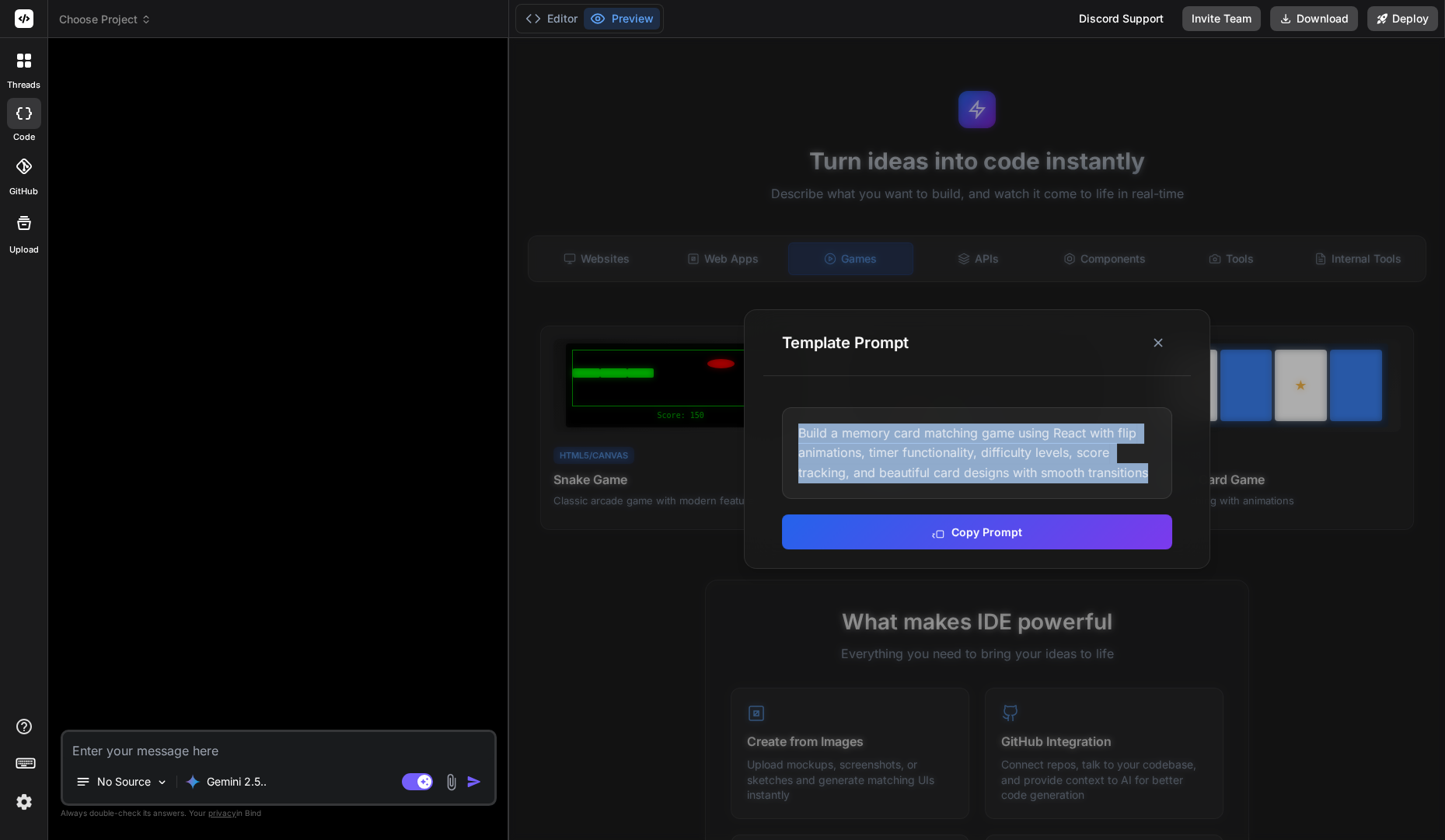
drag, startPoint x: 792, startPoint y: 427, endPoint x: 1158, endPoint y: 491, distance: 371.6
click at [1159, 491] on div "Build a memory card matching game using React with flip animations, timer funct…" at bounding box center [976, 453] width 390 height 92
click at [1153, 350] on icon at bounding box center [1158, 343] width 16 height 16
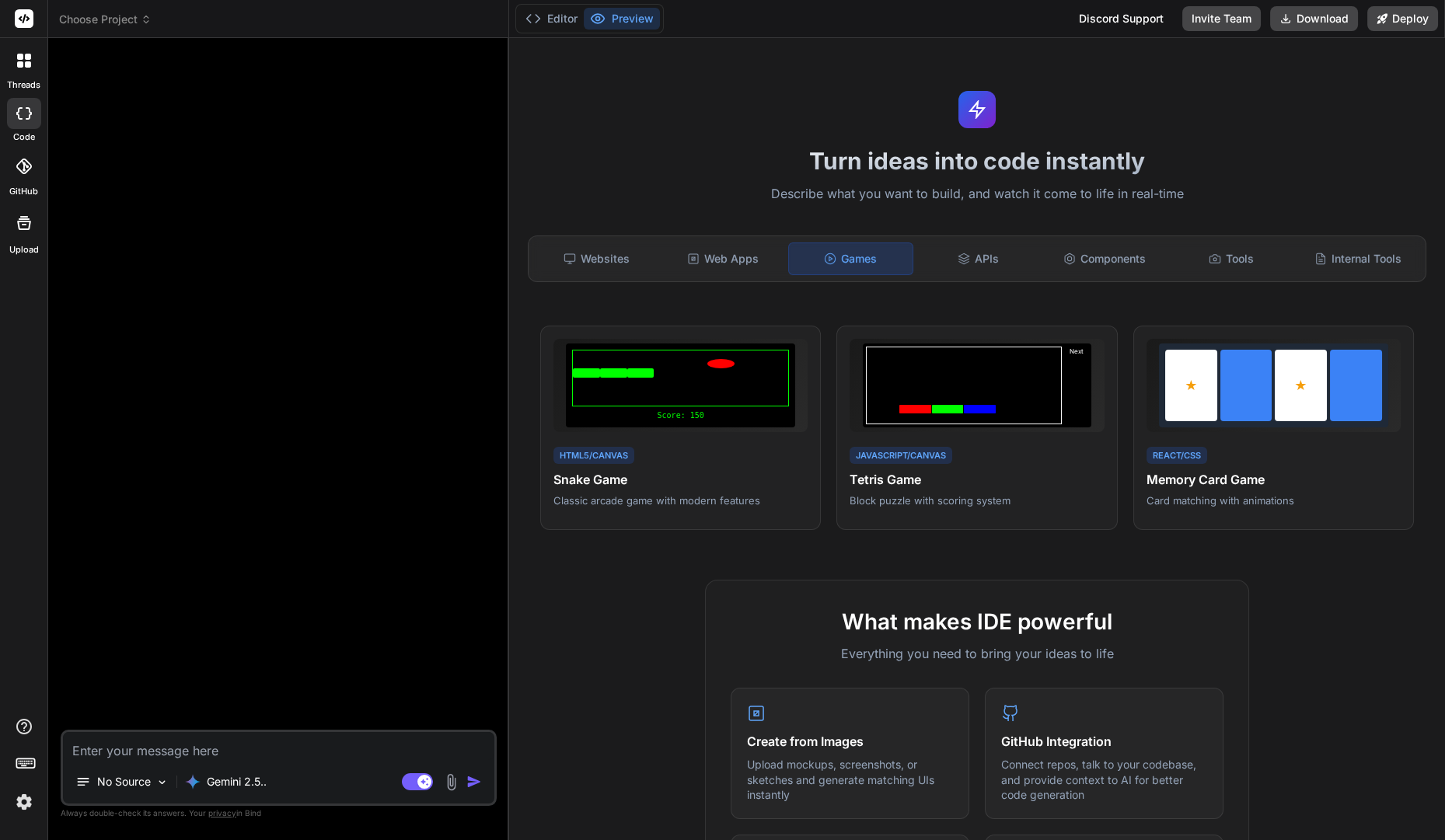
click at [1149, 314] on div "Turn ideas into code instantly Describe what you want to build, and watch it co…" at bounding box center [977, 439] width 936 height 802
click at [999, 270] on div "APIs" at bounding box center [978, 258] width 124 height 33
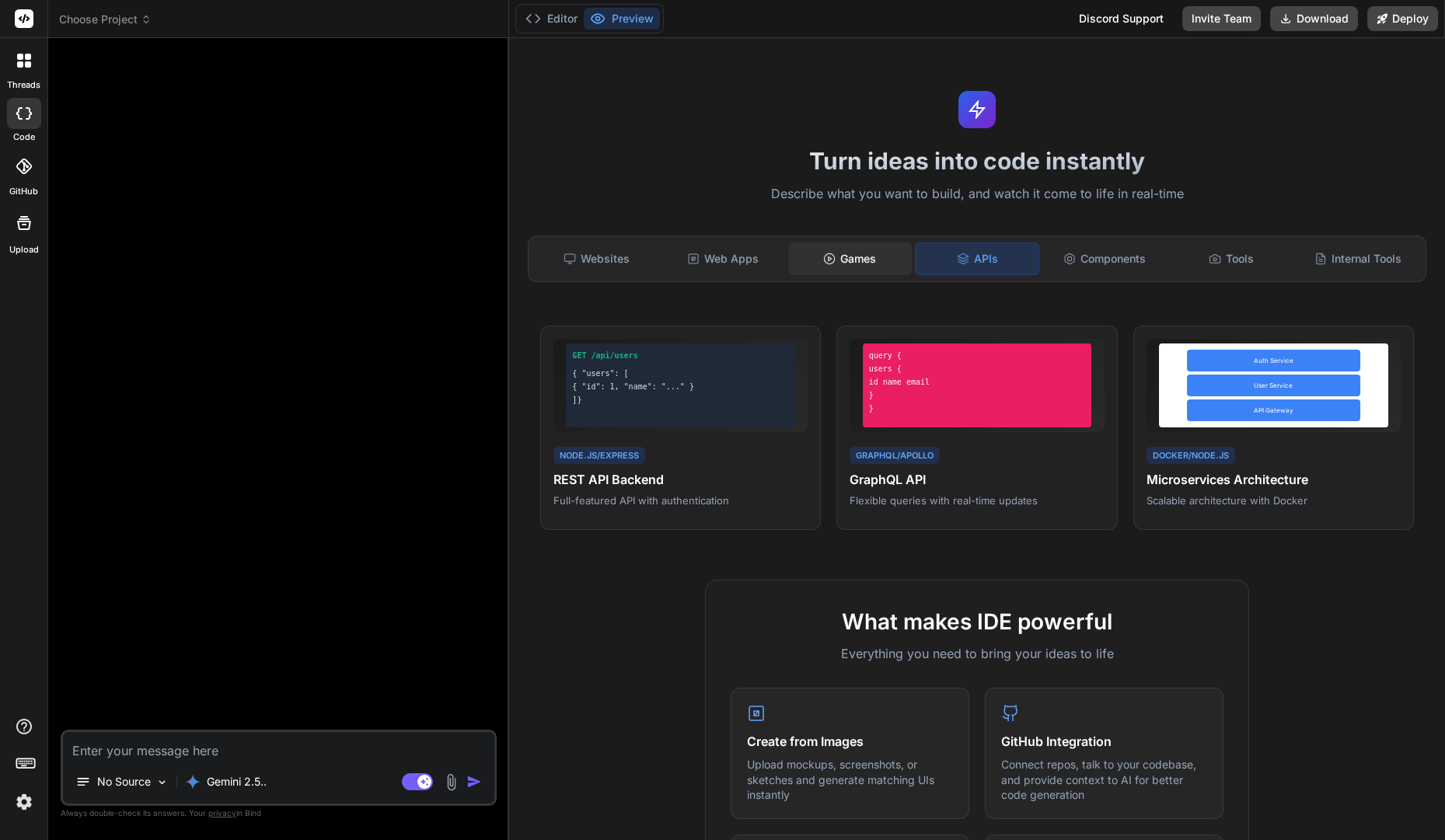
click at [845, 265] on div "Games" at bounding box center [850, 258] width 124 height 33
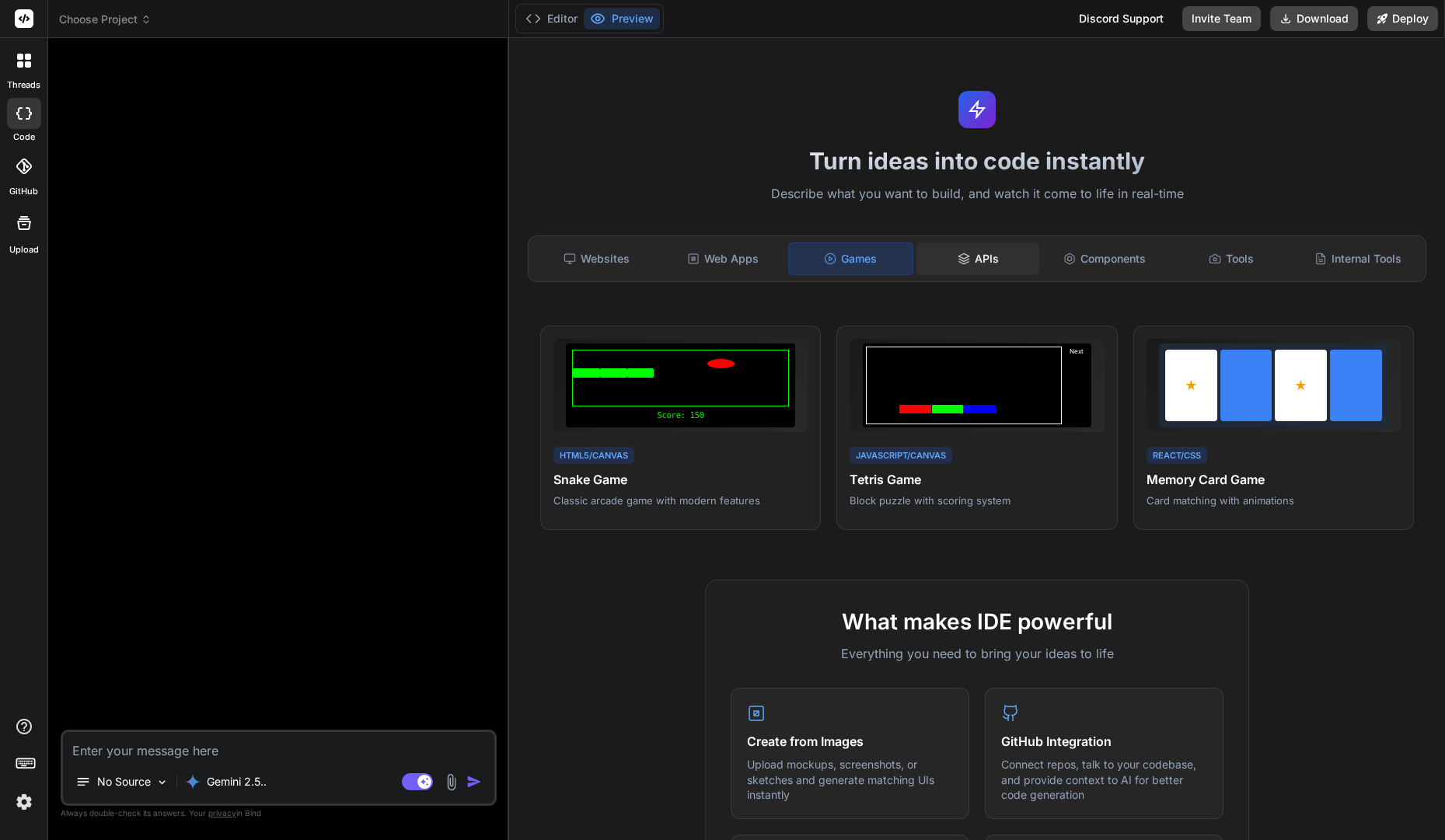
click at [975, 266] on div "APIs" at bounding box center [978, 258] width 124 height 33
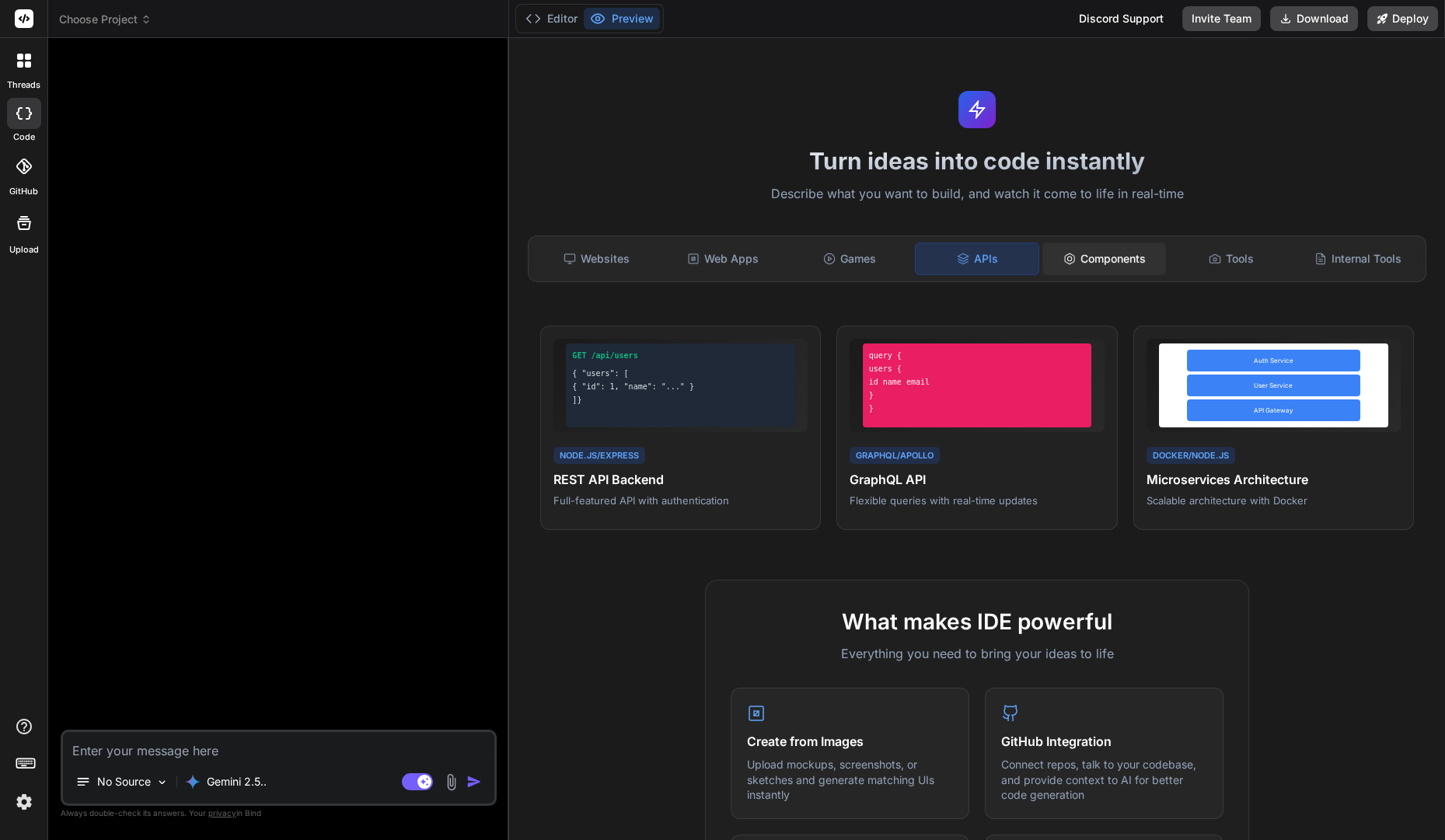
click at [1066, 268] on div "Components" at bounding box center [1104, 258] width 124 height 33
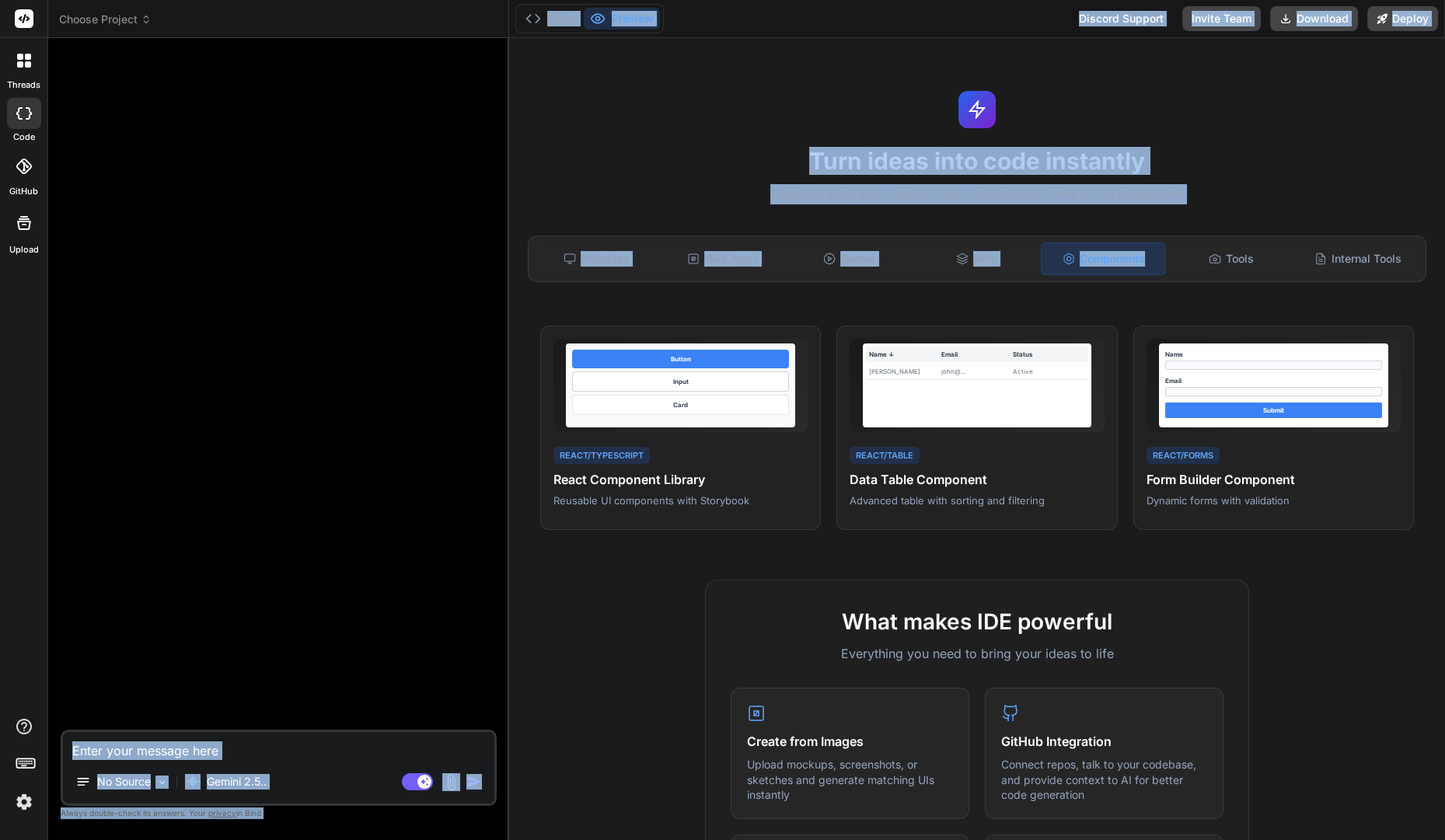
drag, startPoint x: 1119, startPoint y: 279, endPoint x: 102, endPoint y: 522, distance: 1045.6
click at [102, 522] on div "Choose Project Created with Pixso. Bind AI Web Search Created with Pixso. Code …" at bounding box center [747, 420] width 1397 height 840
